Goal: Check status

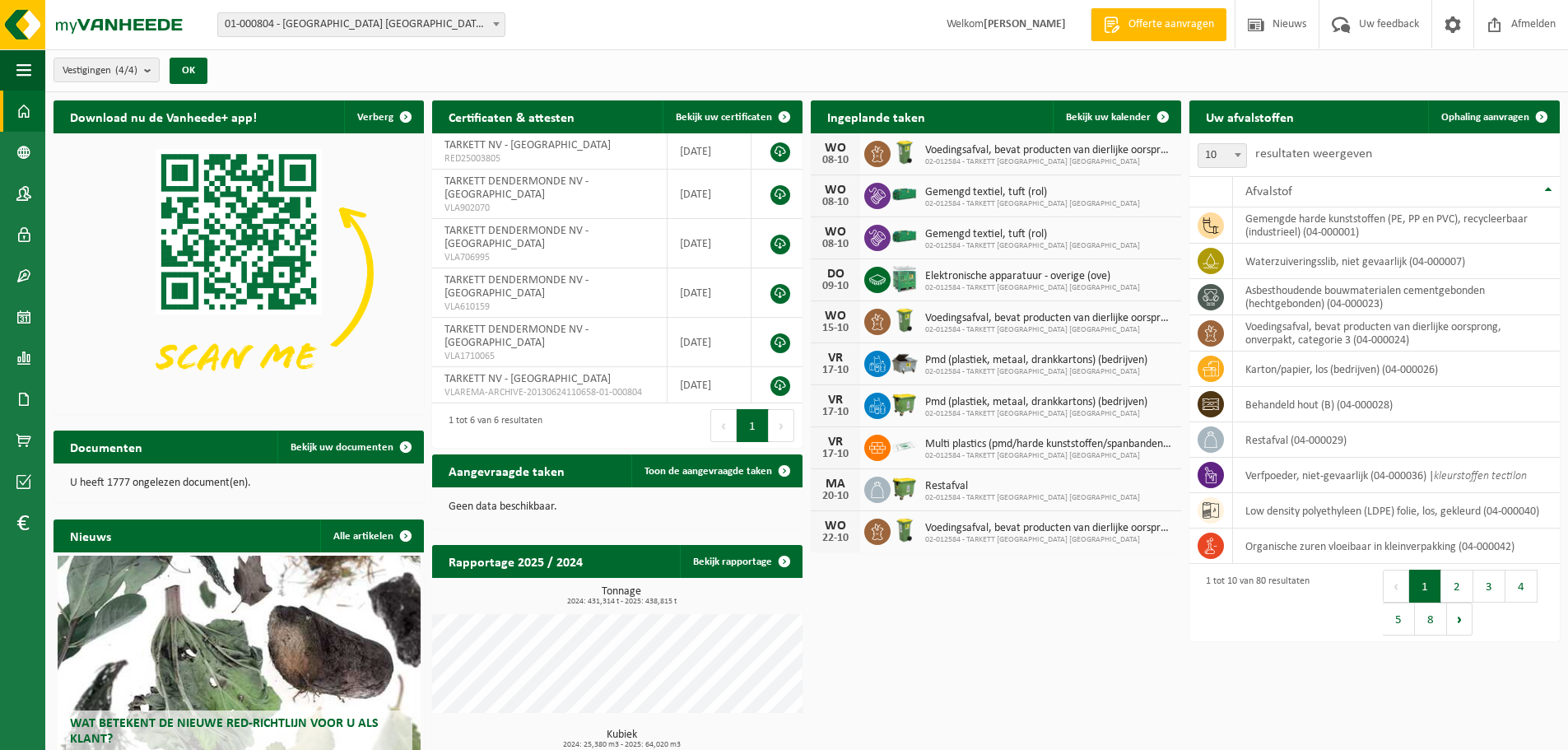
click at [449, 13] on div "Vestiging: 01-000804 - TARKETT NV - WAALWIJK 10-889691 - TARKETT BV - WERF ACAD…" at bounding box center [784, 25] width 1568 height 50
click at [441, 18] on span "01-000804 - [GEOGRAPHIC_DATA] [GEOGRAPHIC_DATA] - [GEOGRAPHIC_DATA]" at bounding box center [361, 24] width 286 height 23
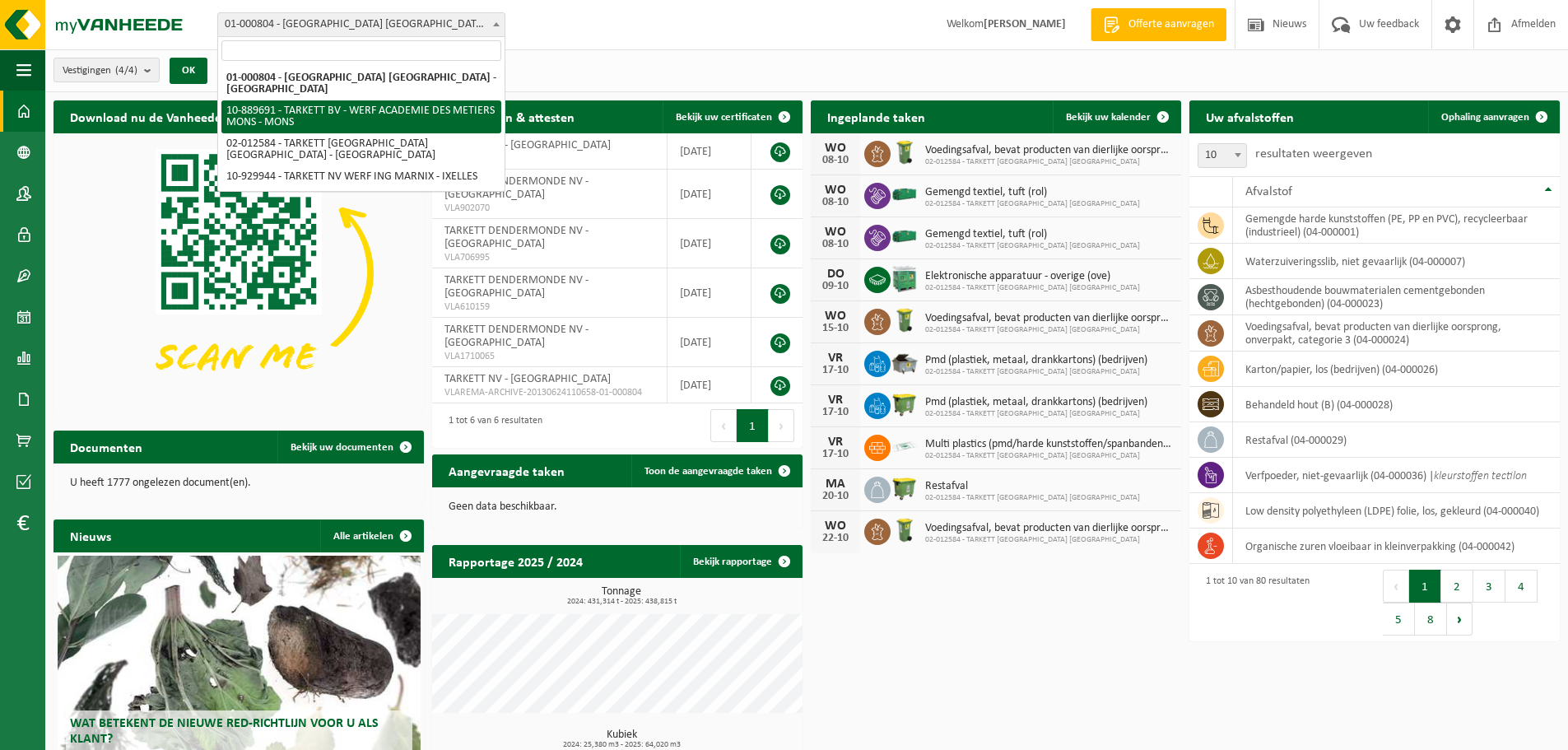
select select "114065"
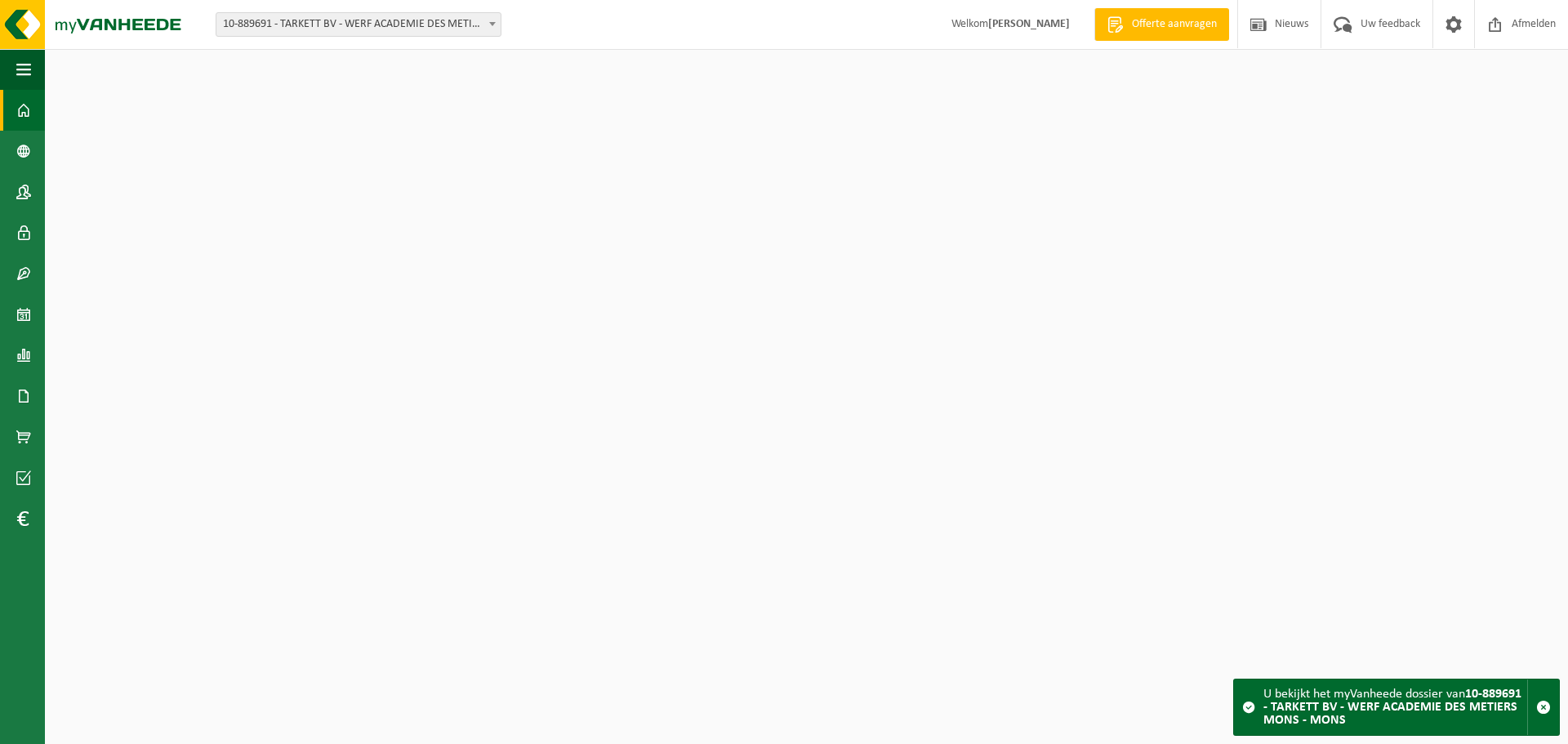
click at [396, 30] on span "10-889691 - TARKETT BV - WERF ACADEMIE DES METIERS MONS - MONS" at bounding box center [358, 24] width 284 height 22
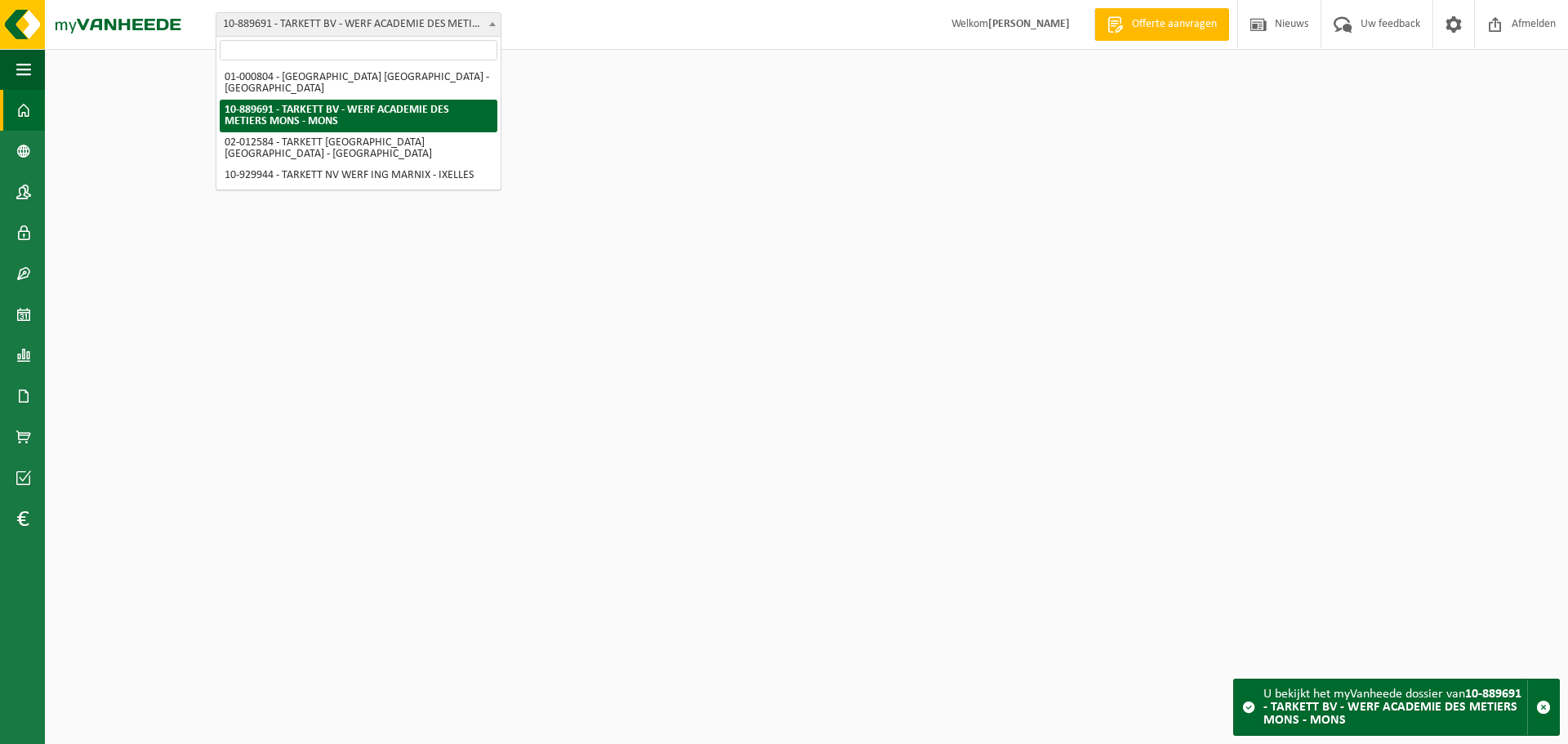
select select "2436"
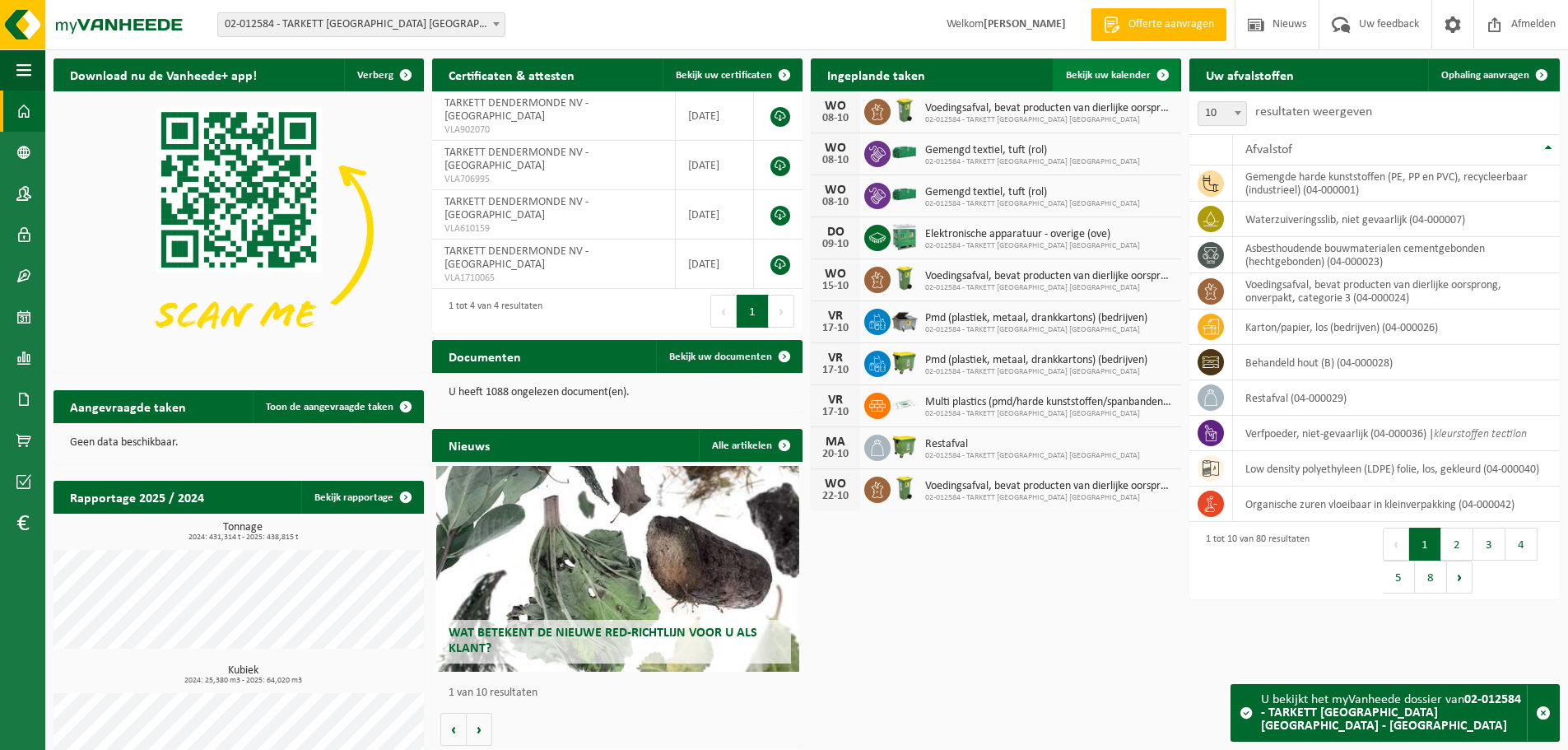
click at [1106, 81] on link "Bekijk uw kalender" at bounding box center [1116, 75] width 127 height 33
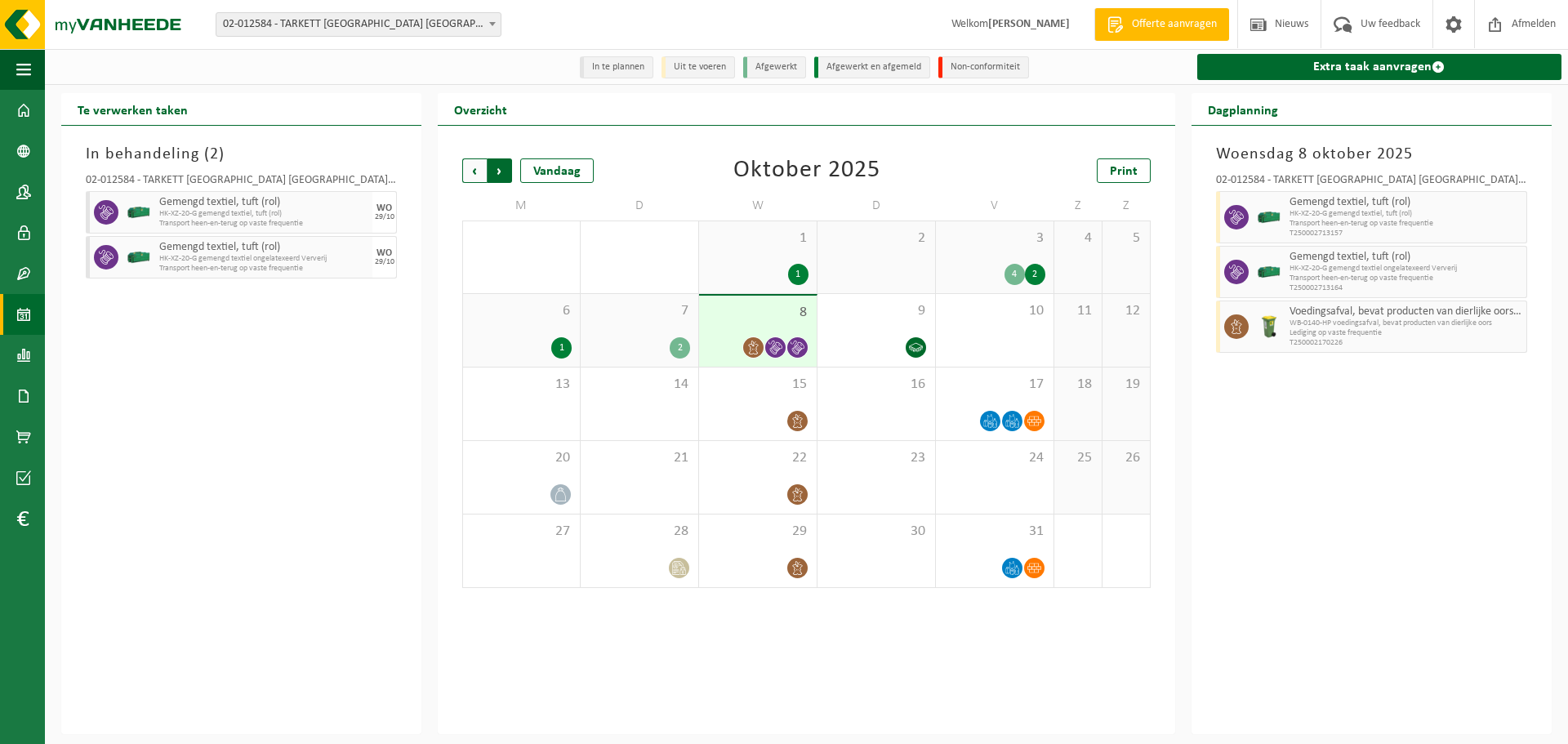
click at [469, 176] on span "Vorige" at bounding box center [474, 170] width 24 height 24
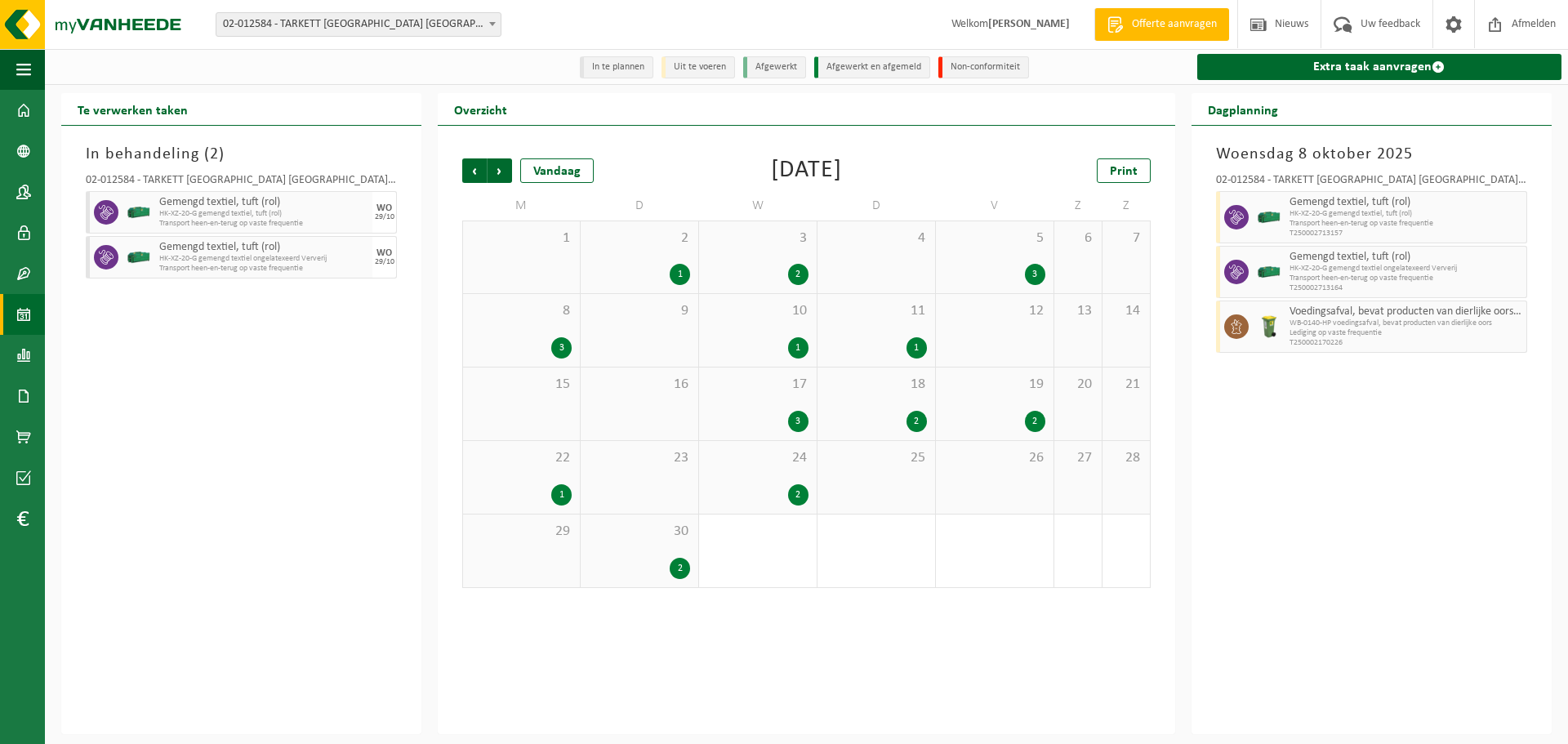
click at [469, 176] on span "Vorige" at bounding box center [474, 170] width 24 height 24
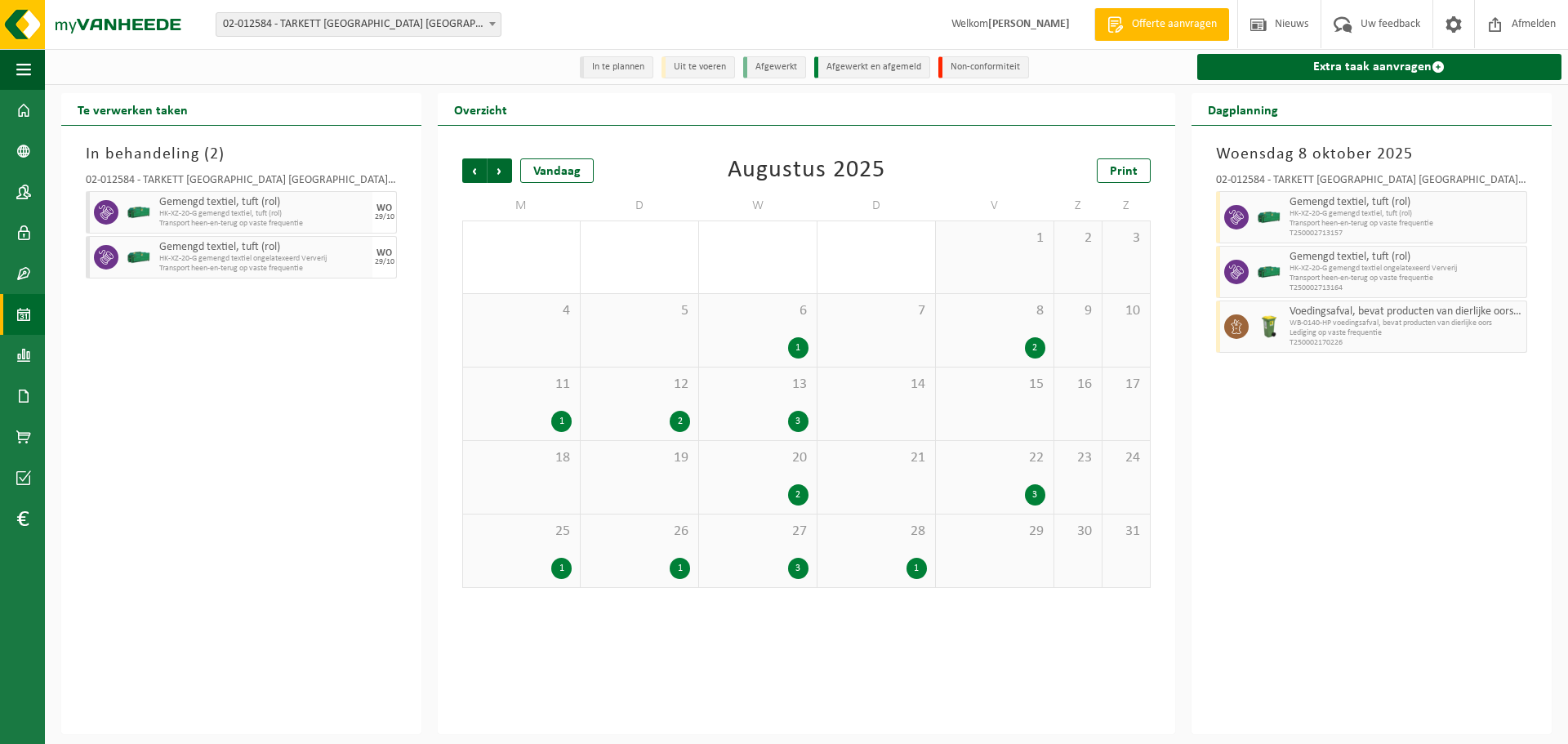
click at [469, 176] on span "Vorige" at bounding box center [474, 170] width 24 height 24
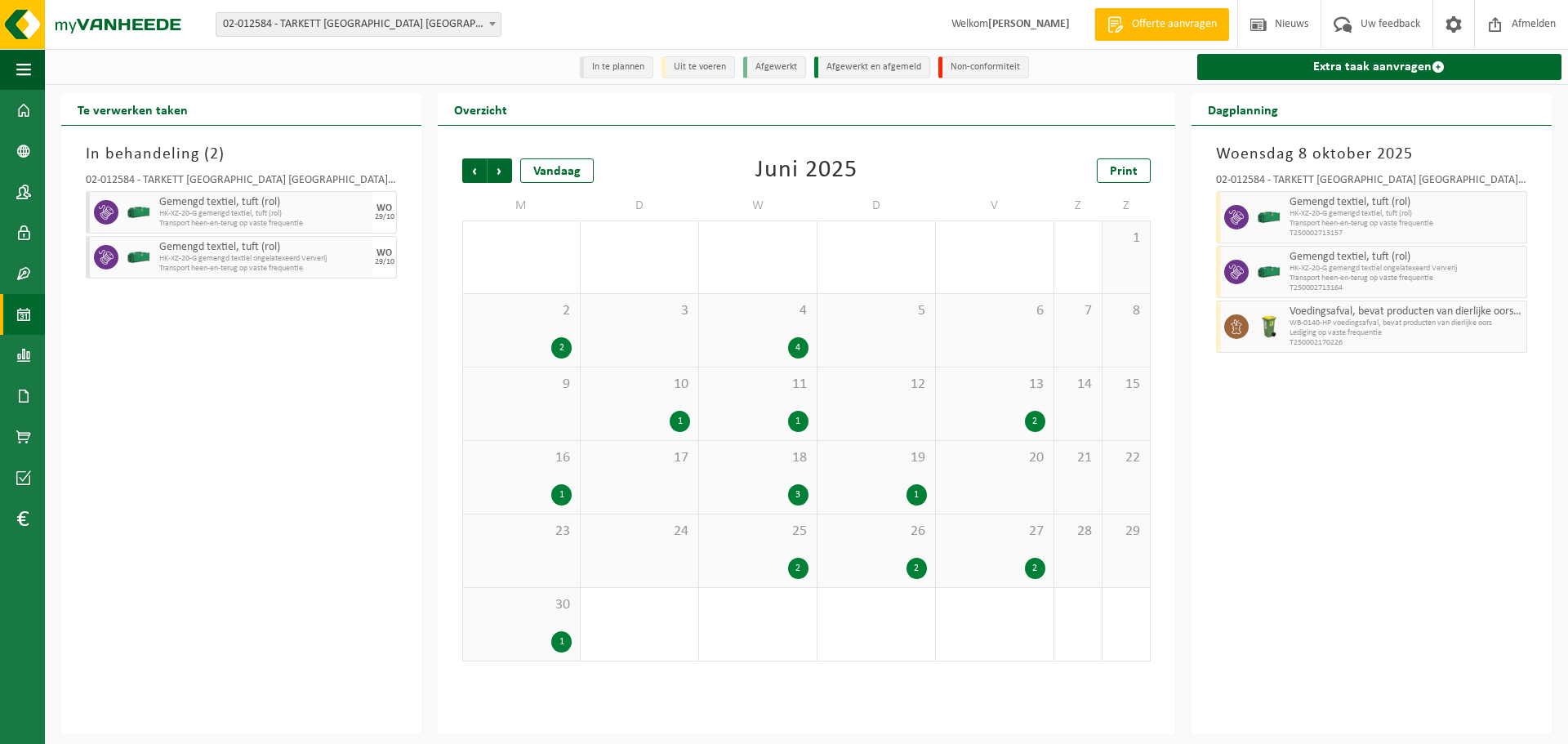
click at [469, 176] on span "Vorige" at bounding box center [474, 170] width 24 height 24
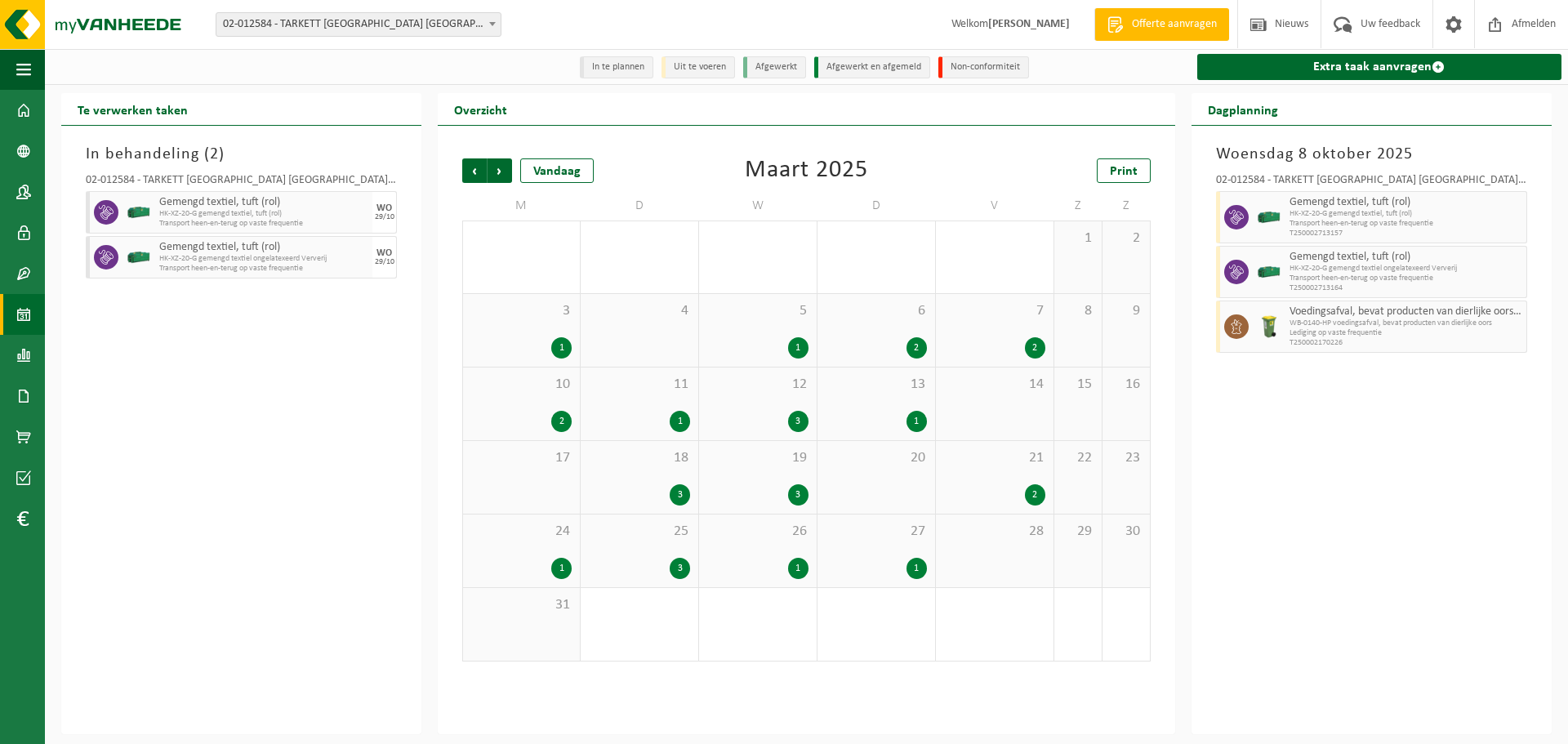
click at [469, 176] on span "Vorige" at bounding box center [474, 170] width 24 height 24
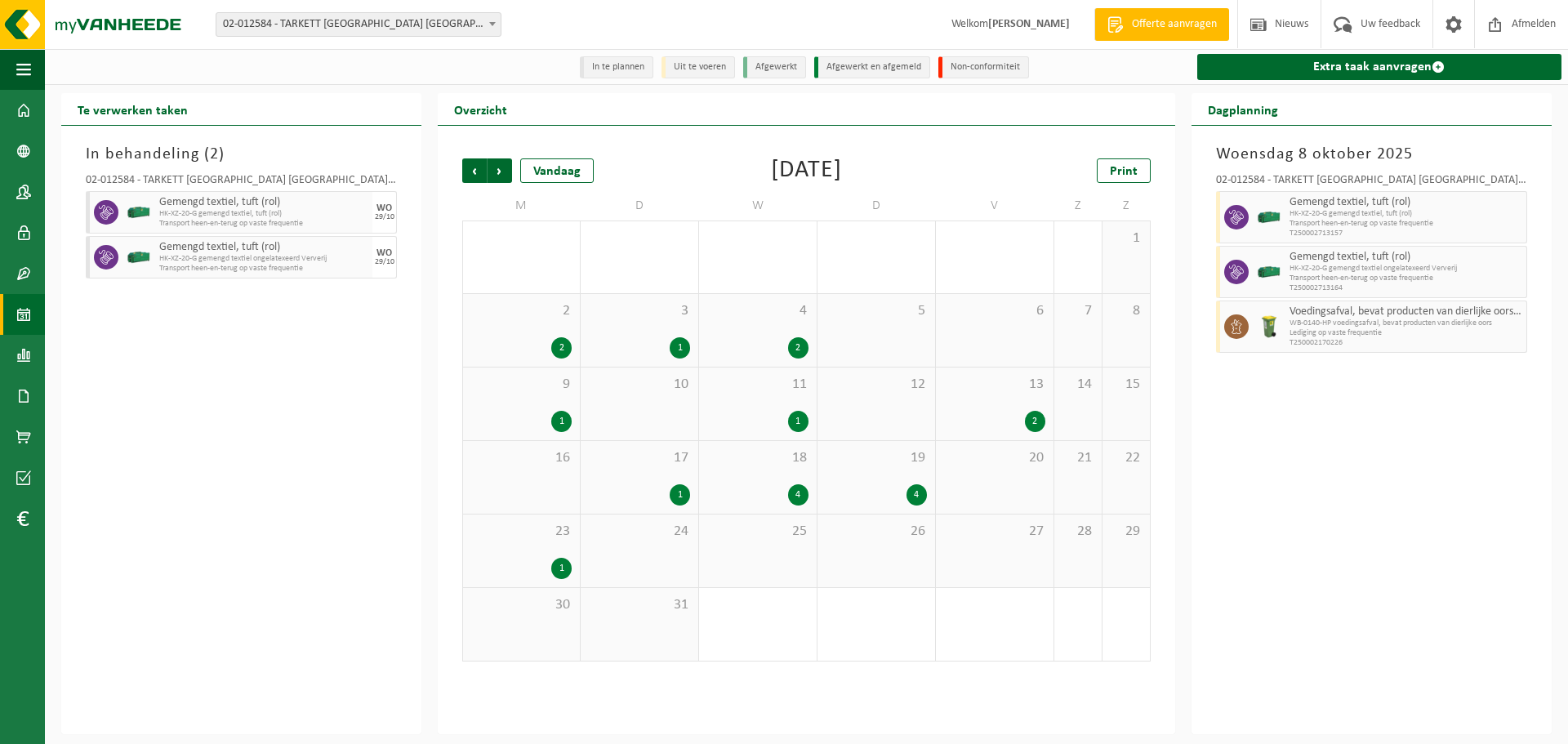
click at [469, 176] on span "Vorige" at bounding box center [474, 170] width 24 height 24
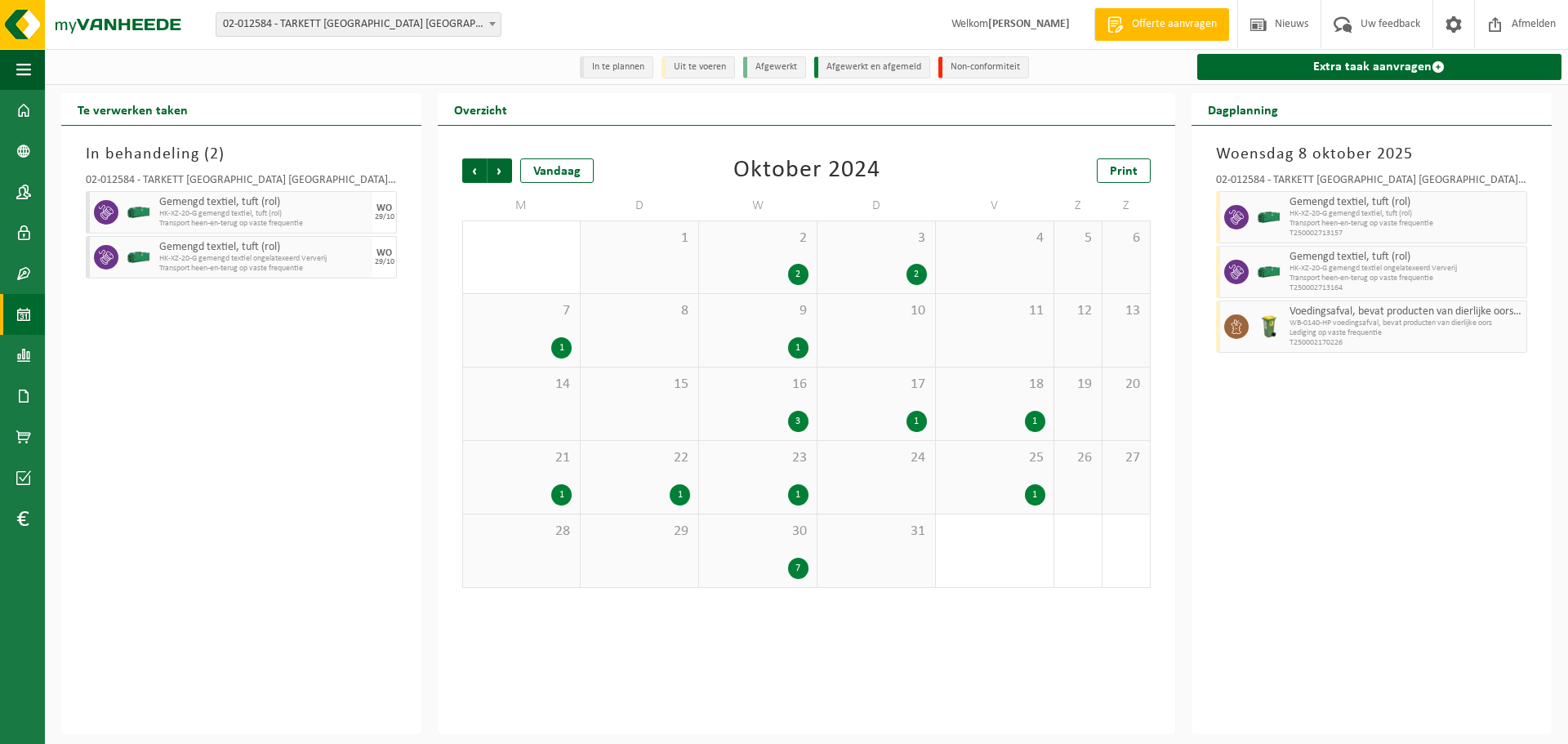
click at [469, 176] on span "Vorige" at bounding box center [474, 170] width 24 height 24
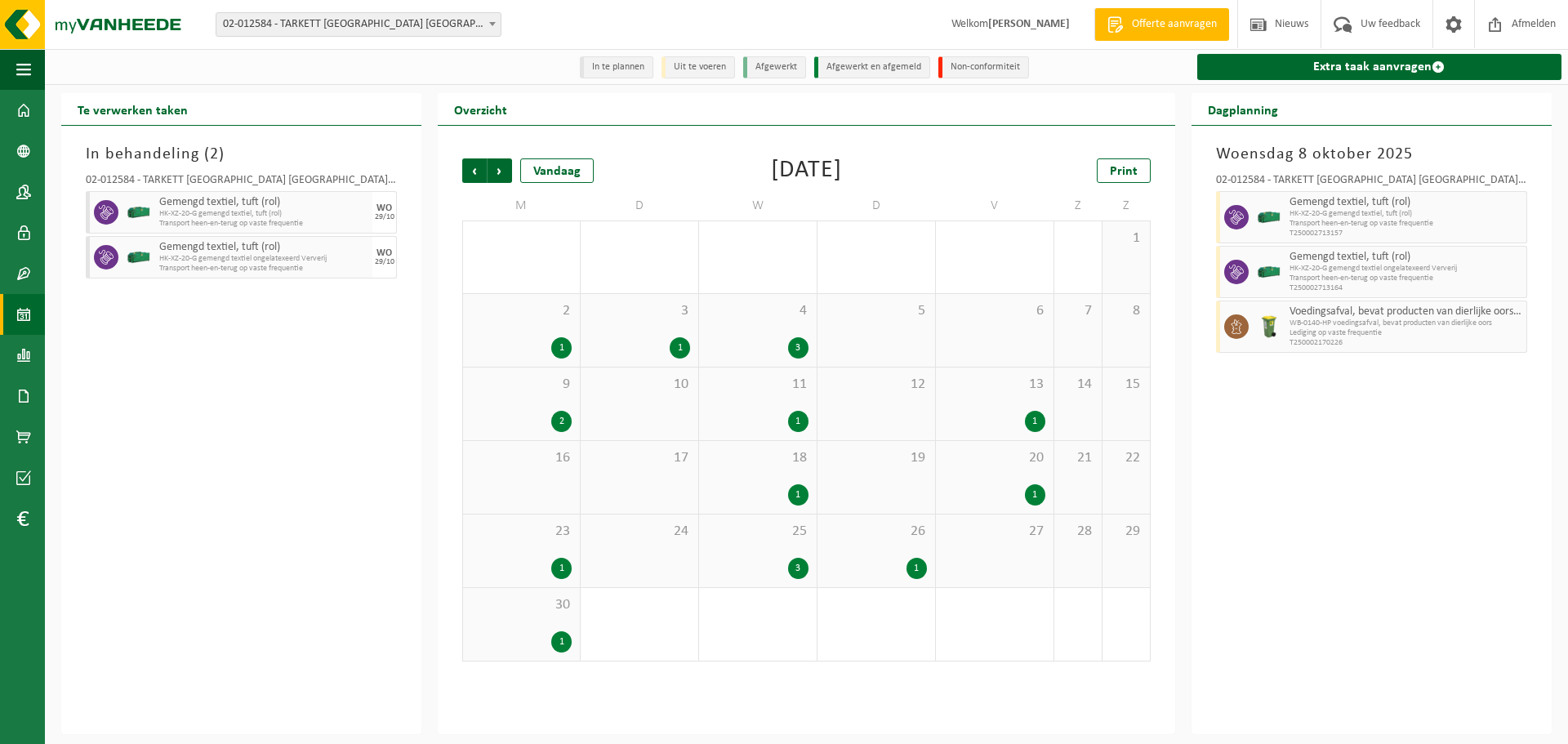
click at [469, 176] on span "Vorige" at bounding box center [474, 170] width 24 height 24
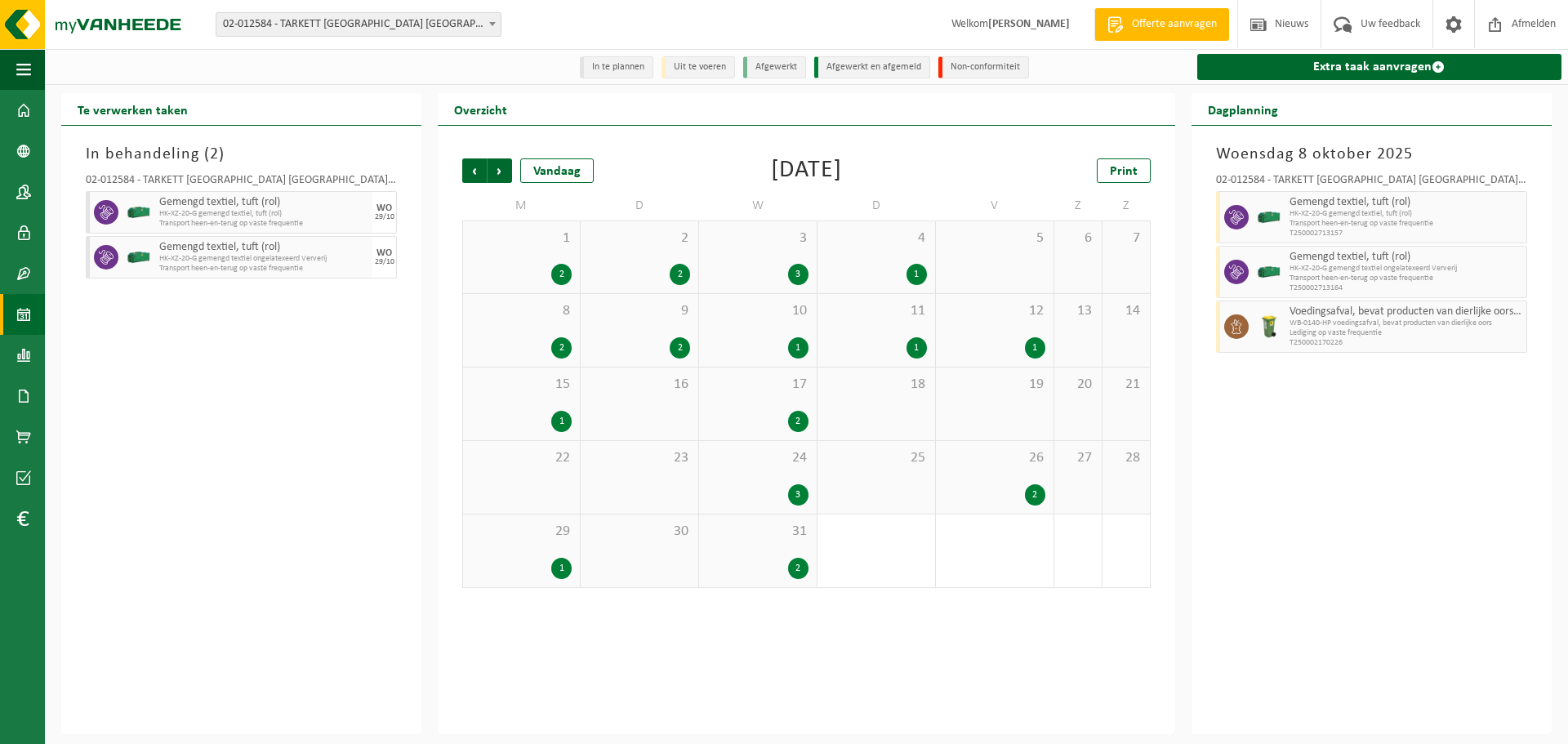
click at [469, 176] on span "Vorige" at bounding box center [474, 170] width 24 height 24
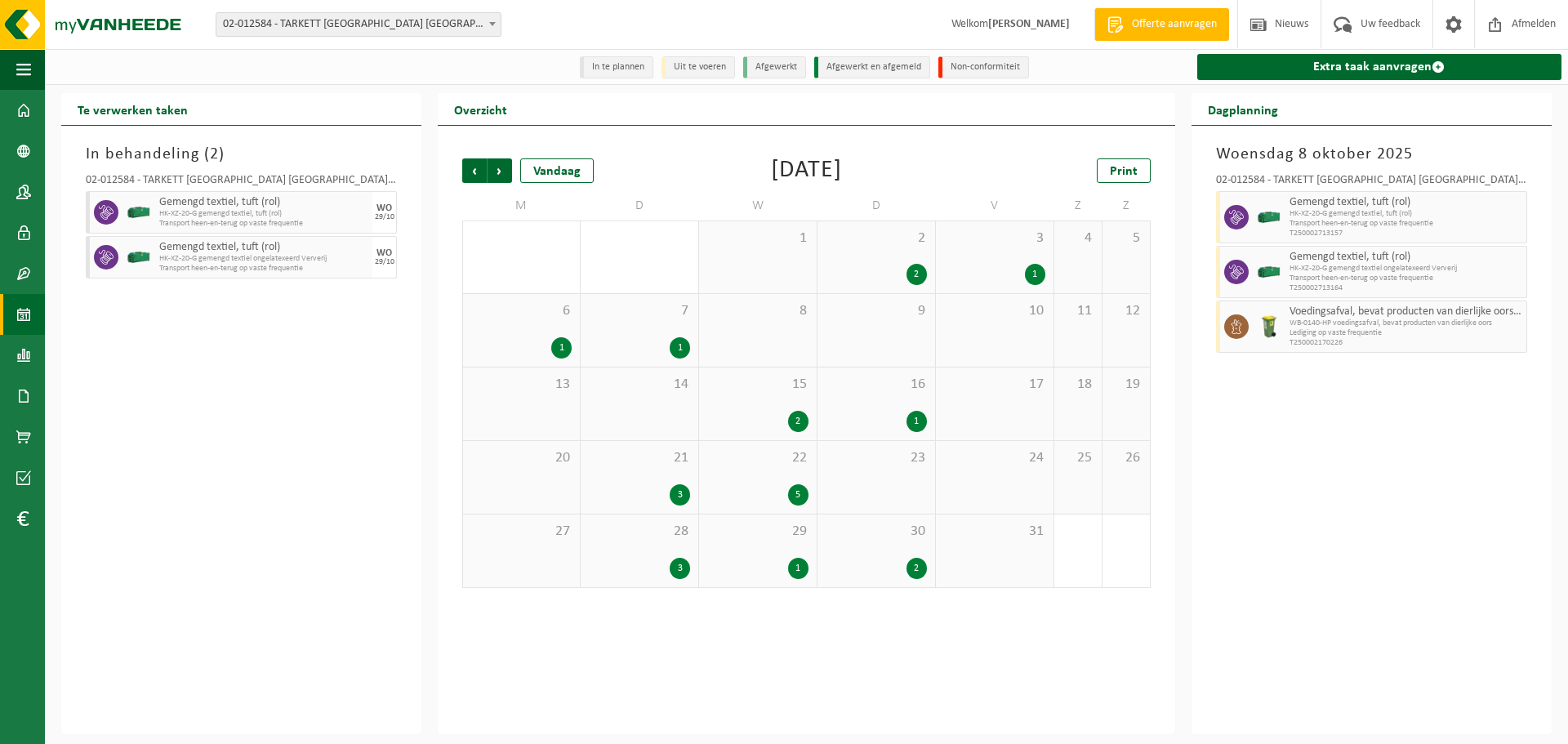
click at [469, 176] on span "Vorige" at bounding box center [474, 170] width 24 height 24
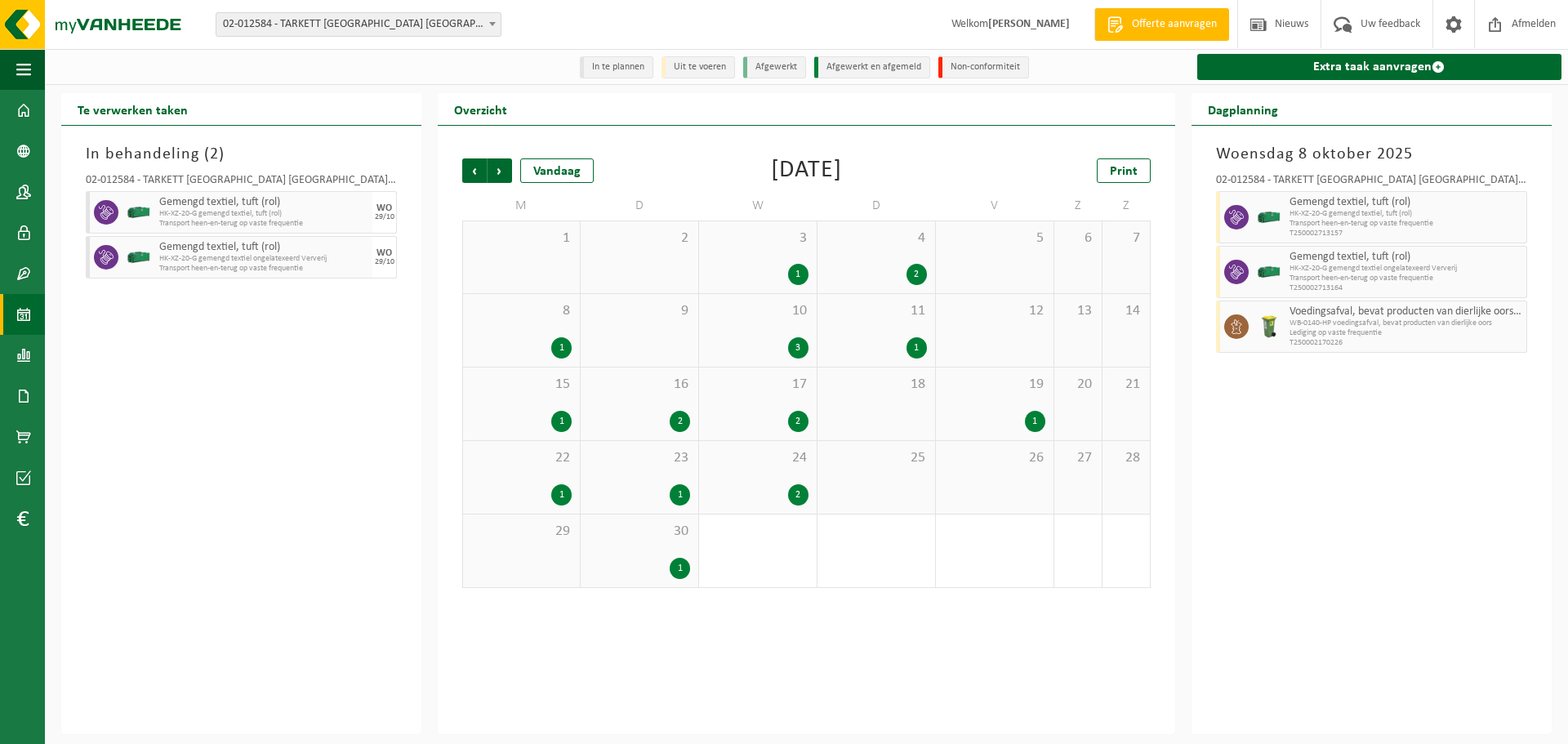
click at [469, 176] on span "Vorige" at bounding box center [474, 170] width 24 height 24
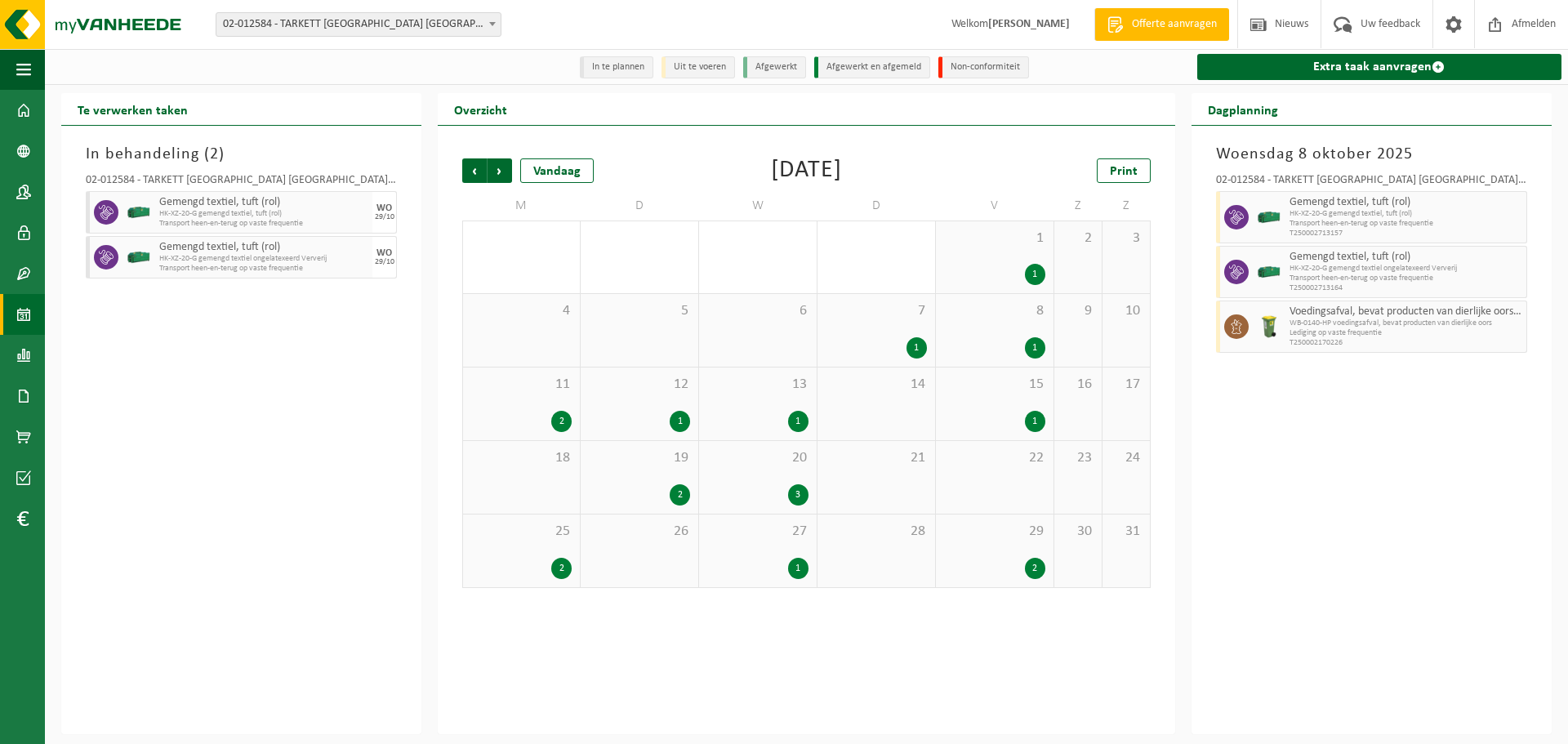
click at [469, 176] on span "Vorige" at bounding box center [474, 170] width 24 height 24
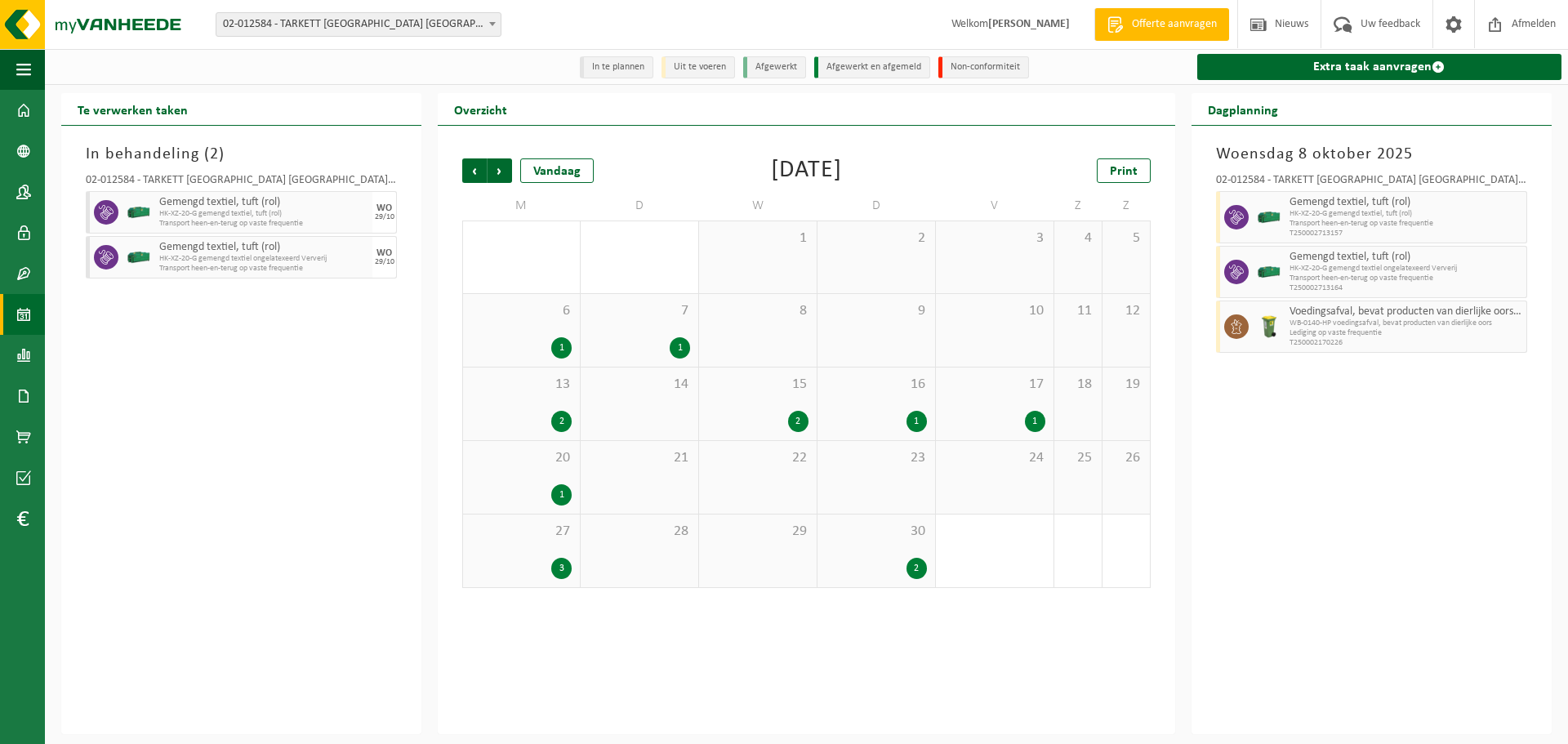
click at [469, 176] on span "Vorige" at bounding box center [474, 170] width 24 height 24
click at [538, 414] on div "1" at bounding box center [521, 421] width 101 height 22
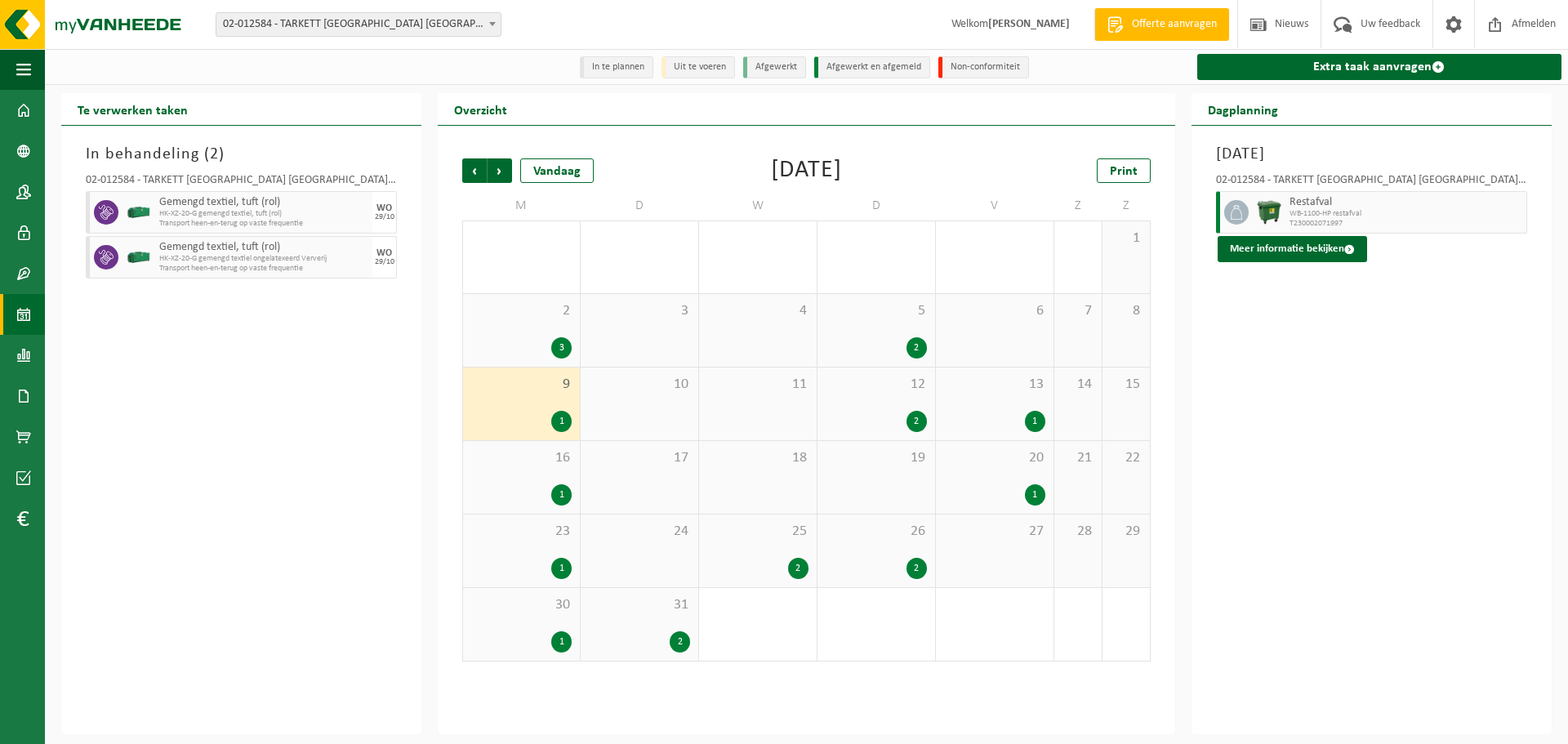
click at [887, 424] on div "2" at bounding box center [876, 421] width 102 height 22
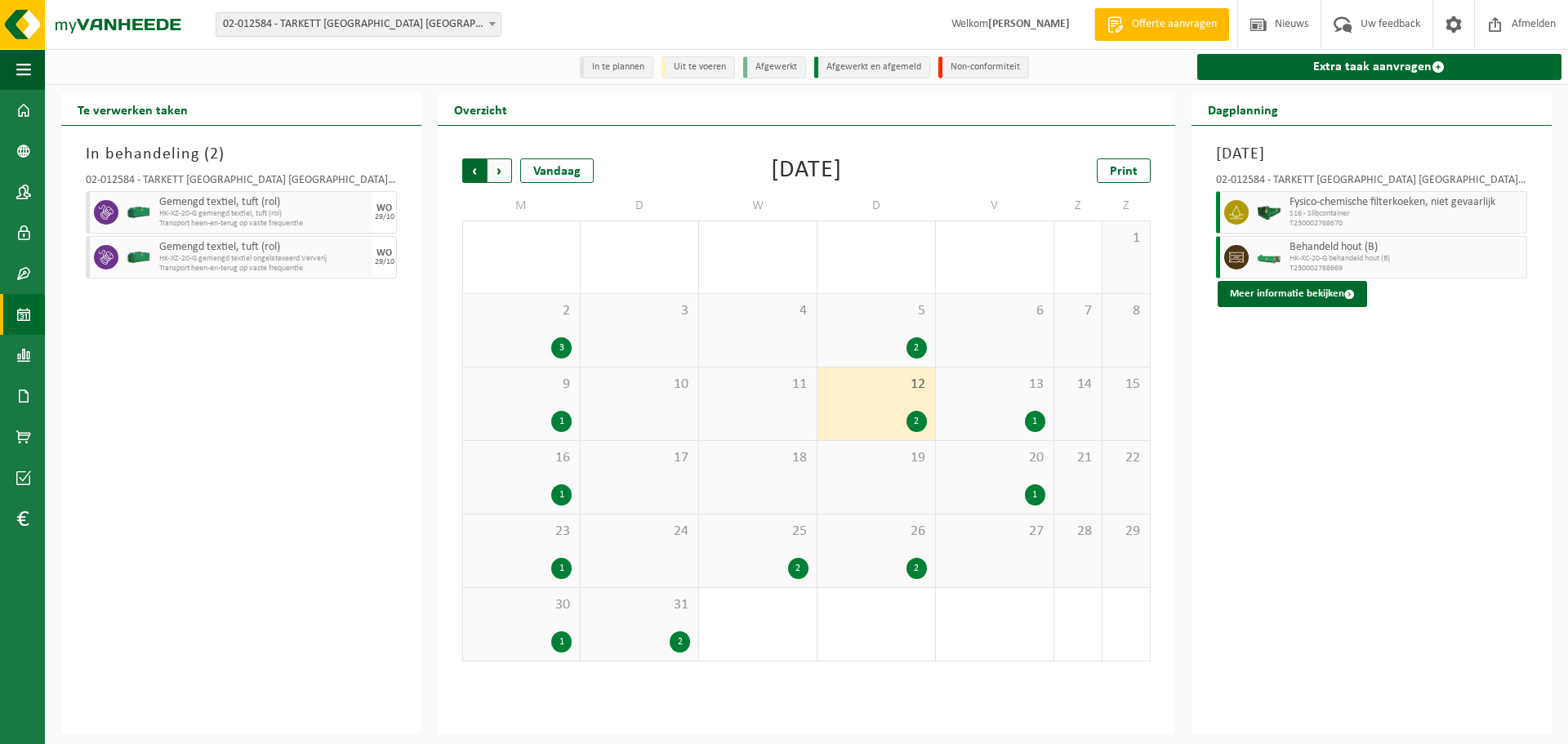
click at [499, 169] on span "Volgende" at bounding box center [499, 170] width 24 height 24
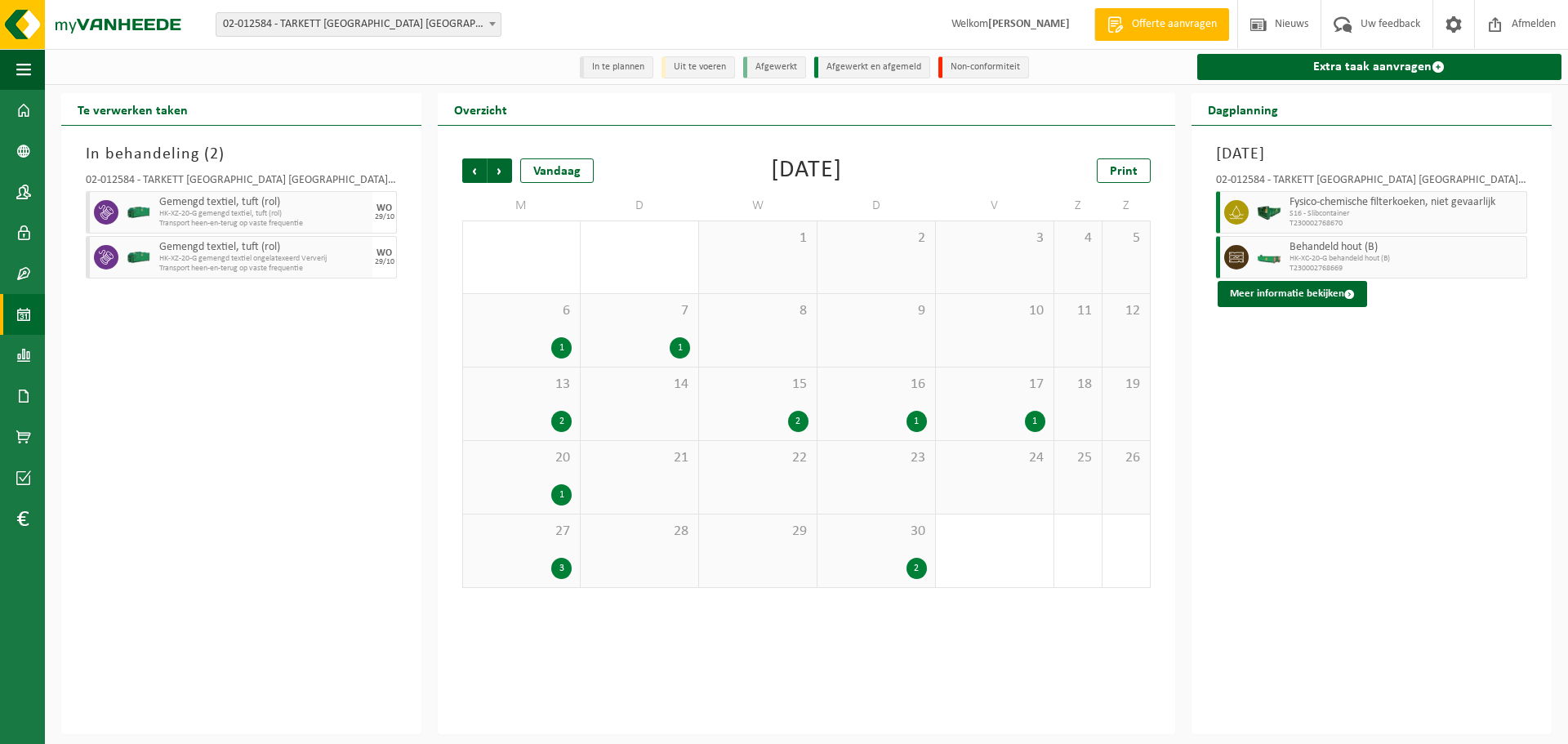
click at [497, 171] on span "Volgende" at bounding box center [499, 170] width 24 height 24
click at [669, 394] on span "13" at bounding box center [639, 384] width 102 height 18
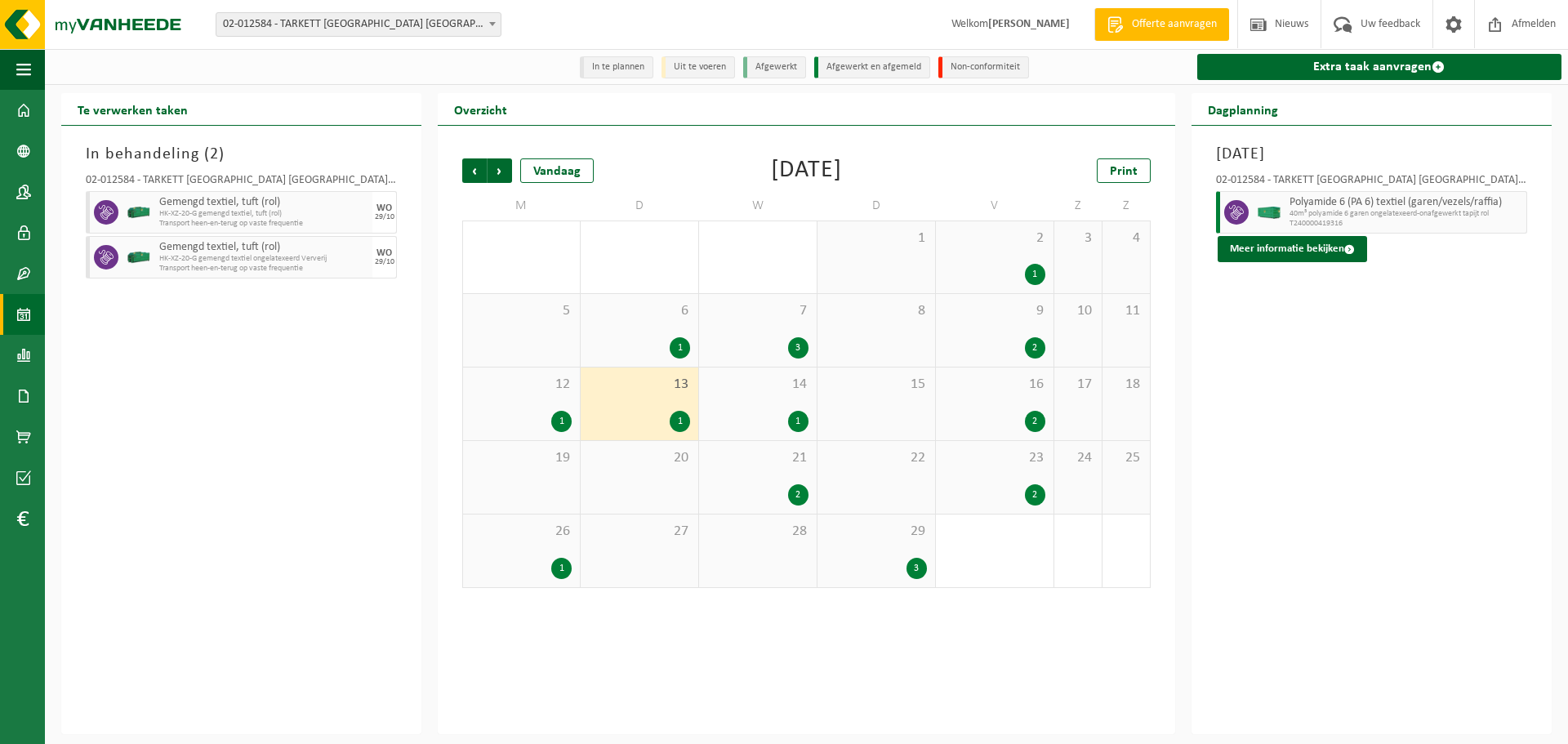
click at [553, 394] on span "12" at bounding box center [521, 384] width 101 height 18
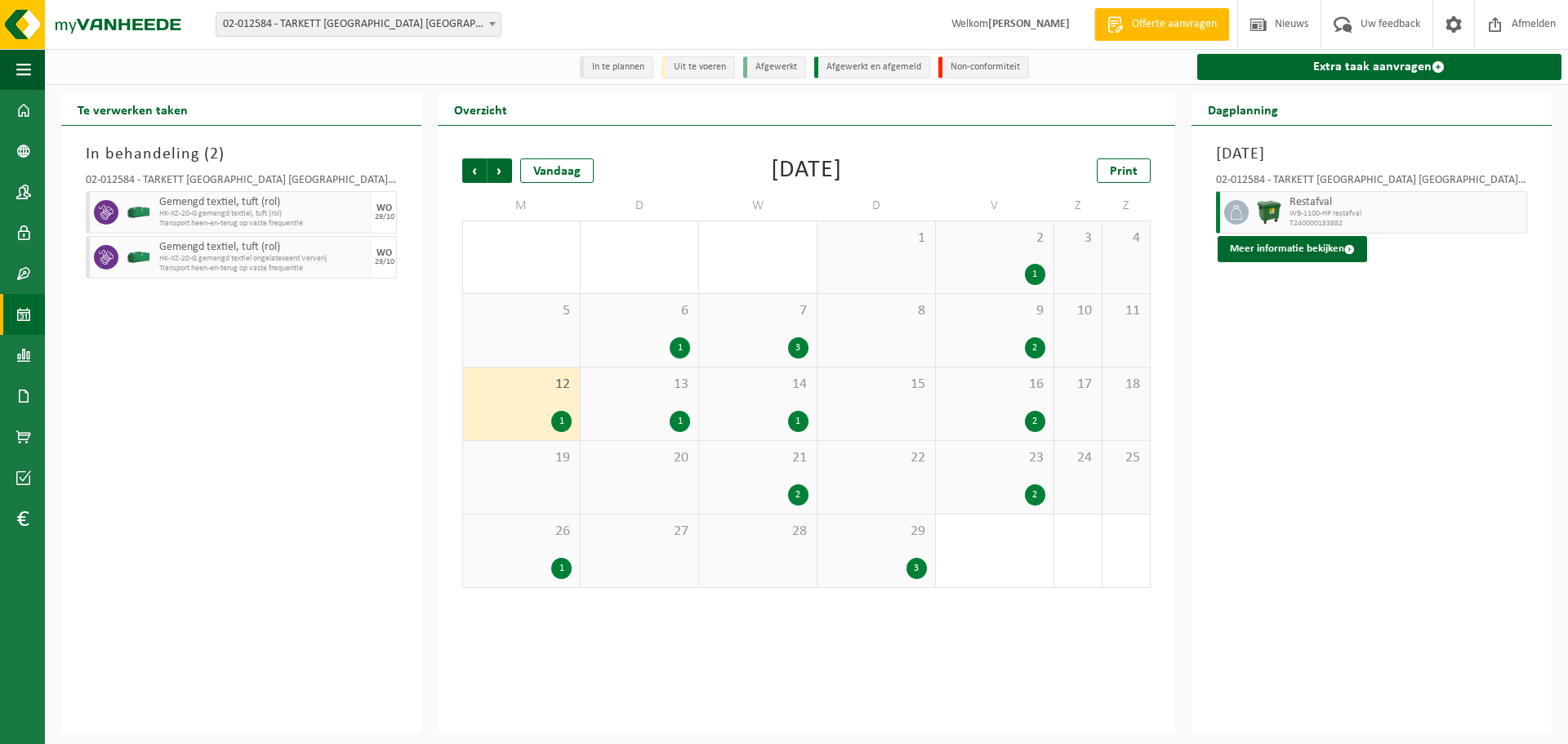
click at [753, 397] on div "14 1" at bounding box center [757, 403] width 117 height 72
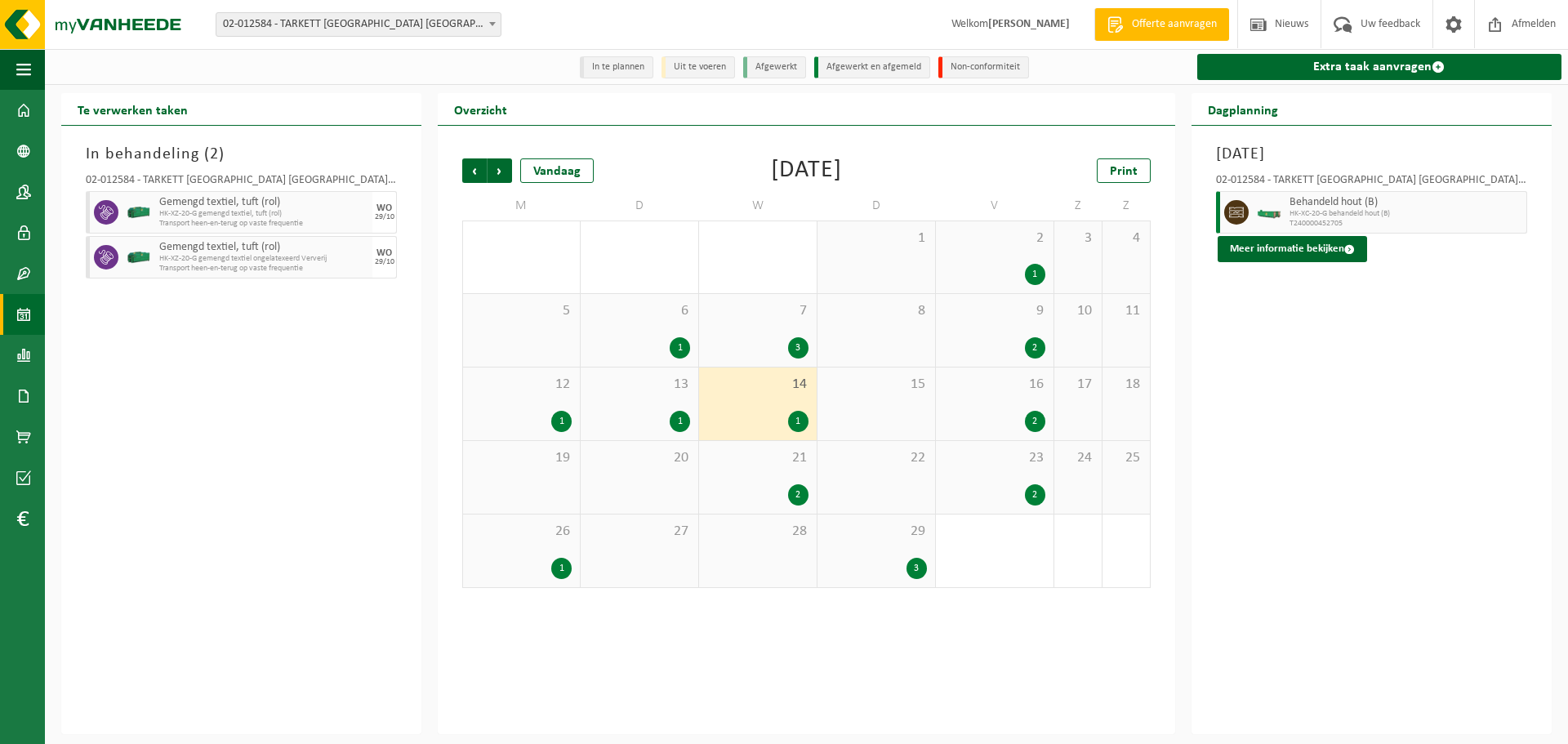
click at [1013, 410] on div "16 2" at bounding box center [994, 403] width 117 height 72
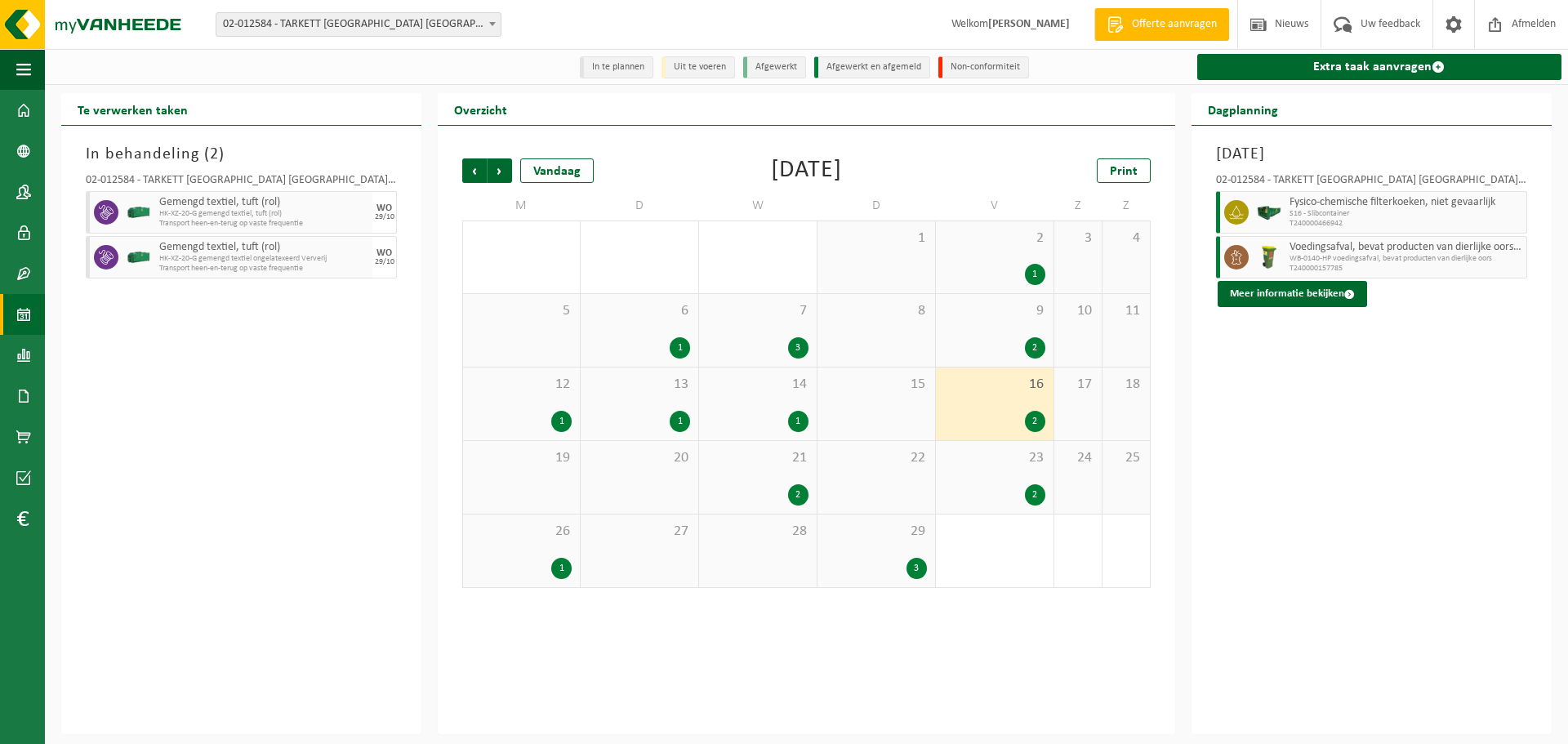
click at [767, 310] on span "7" at bounding box center [758, 311] width 102 height 18
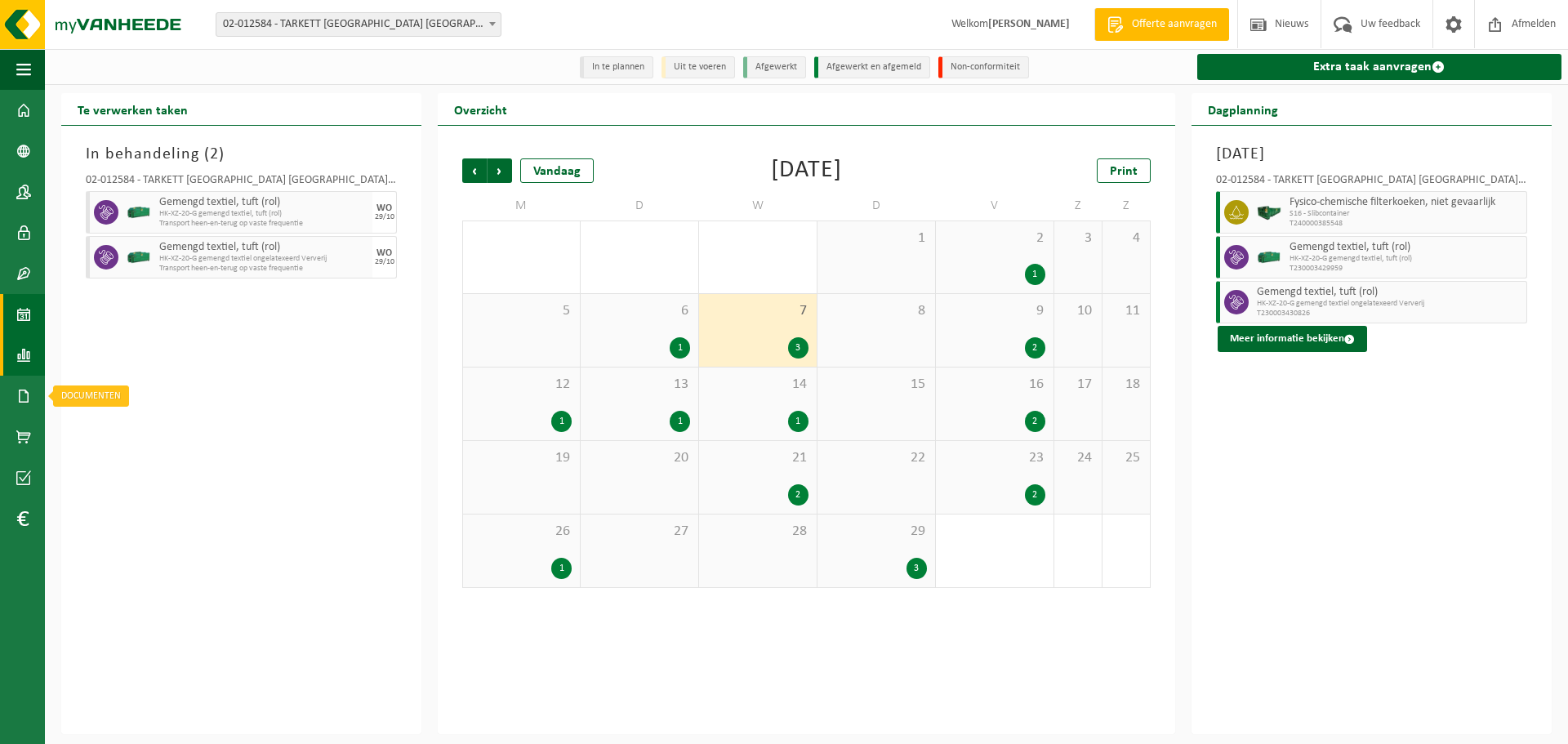
click at [23, 366] on span at bounding box center [24, 355] width 15 height 41
click at [113, 378] on span "In lijstvorm" at bounding box center [123, 389] width 57 height 31
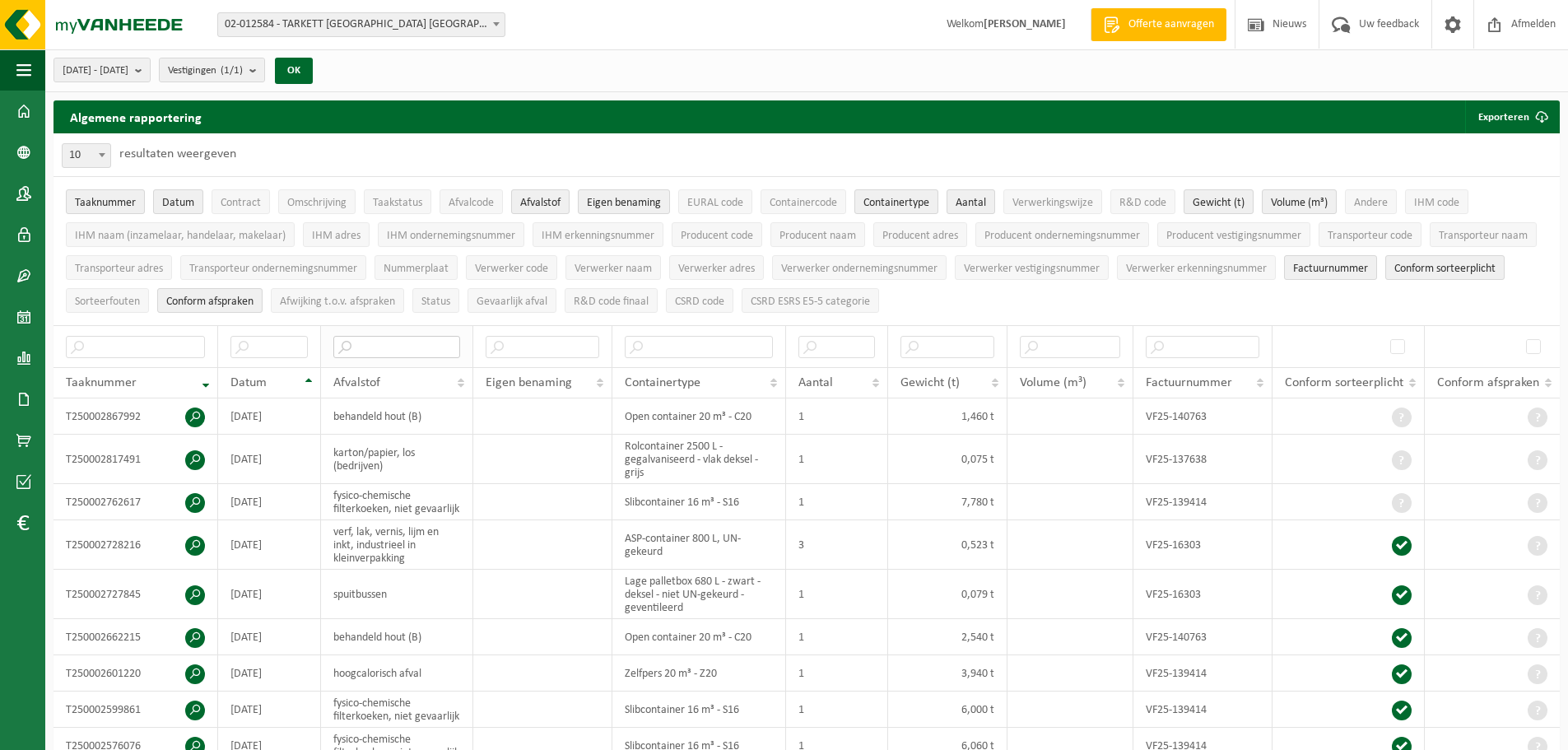
click at [417, 353] on input "text" at bounding box center [396, 346] width 127 height 22
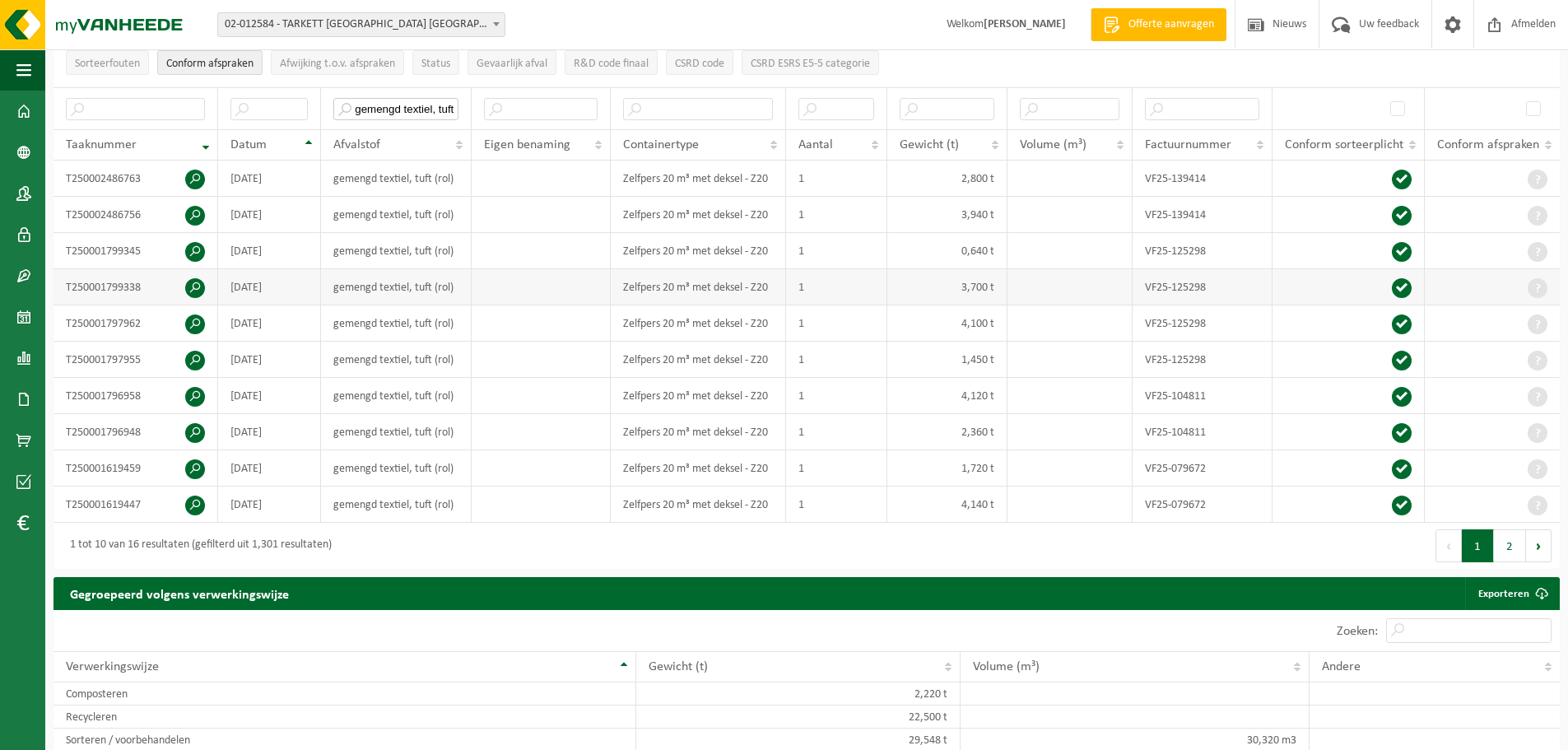
scroll to position [247, 0]
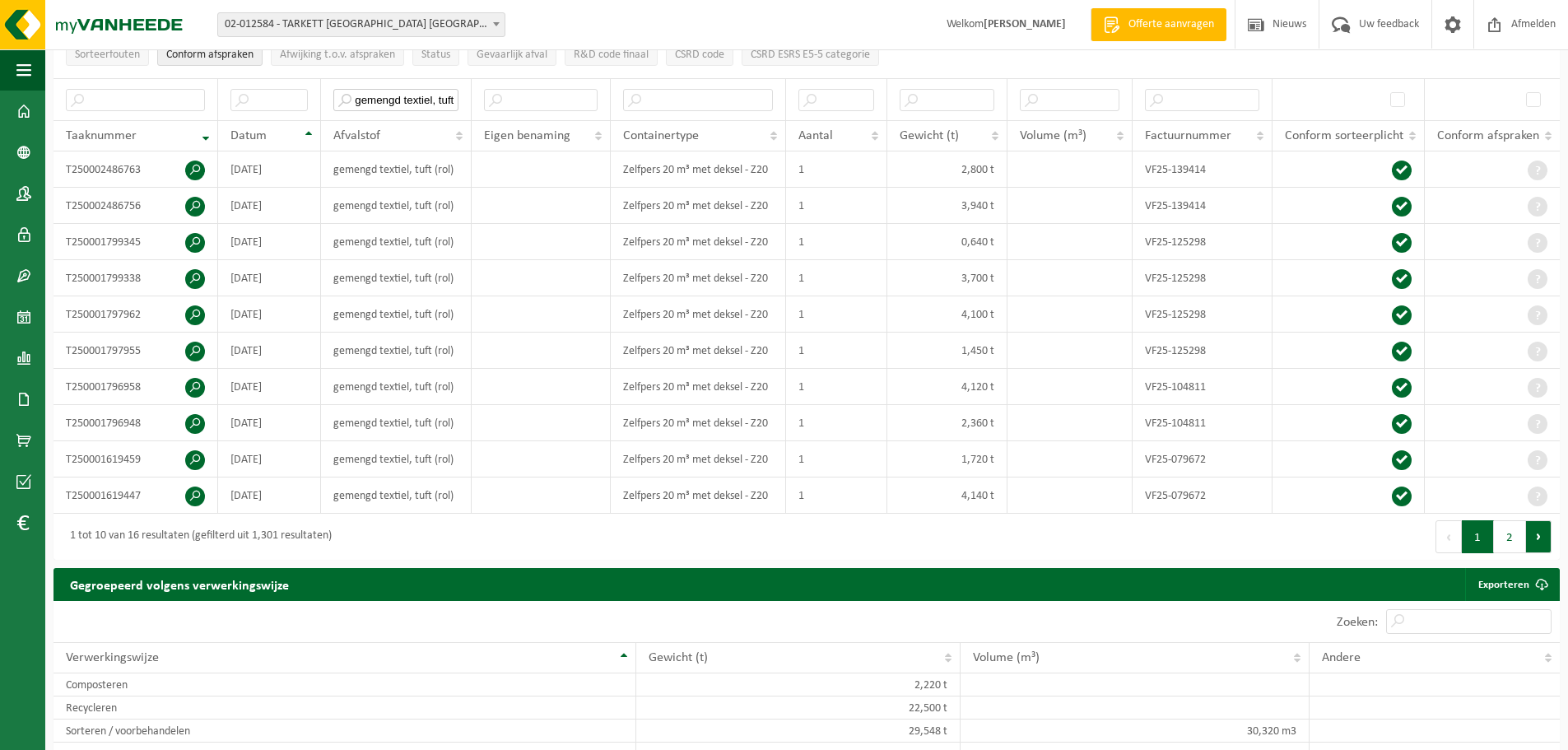
type input "gemengd textiel, tuft"
click at [1533, 537] on button "Volgende" at bounding box center [1539, 536] width 25 height 33
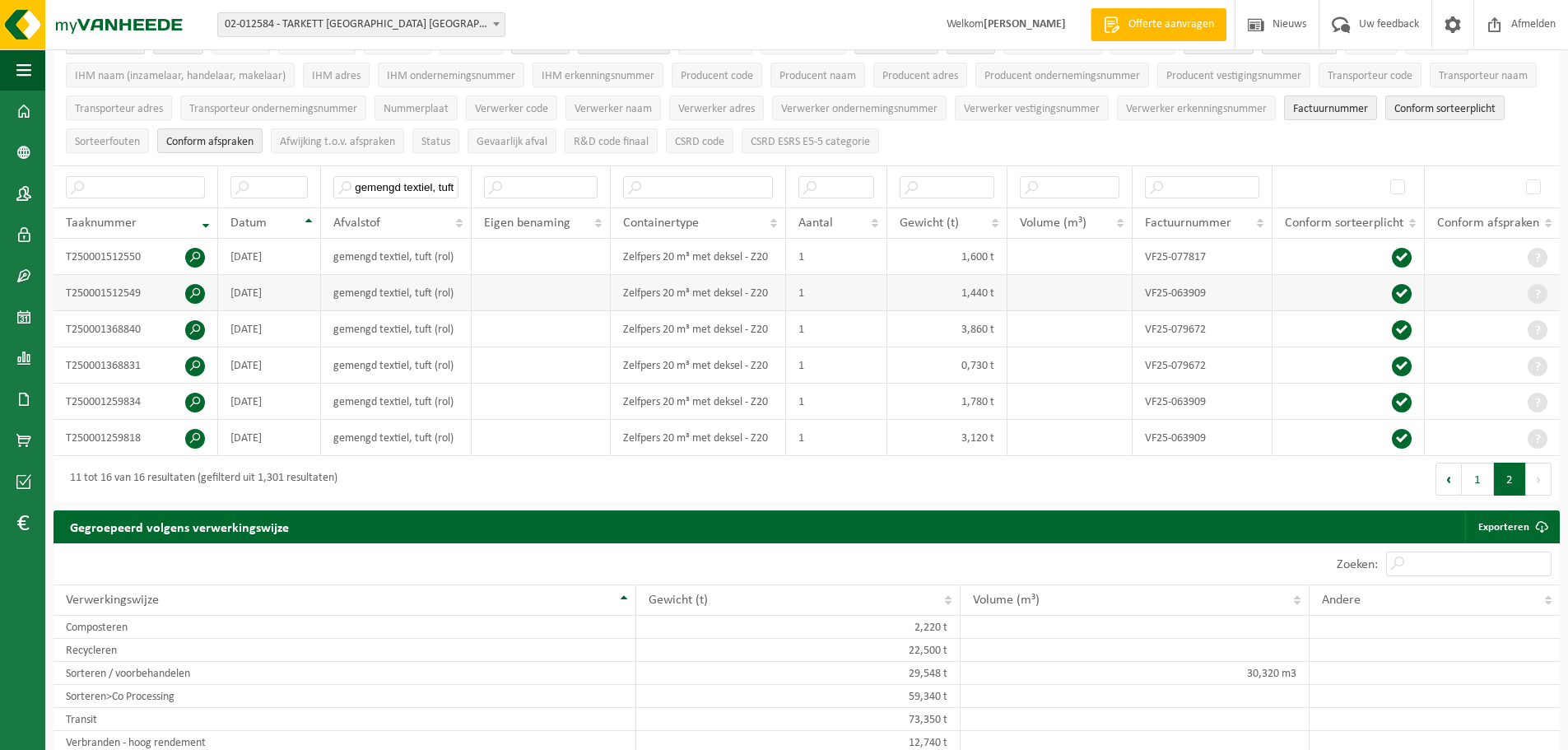
scroll to position [0, 0]
